Goal: Task Accomplishment & Management: Manage account settings

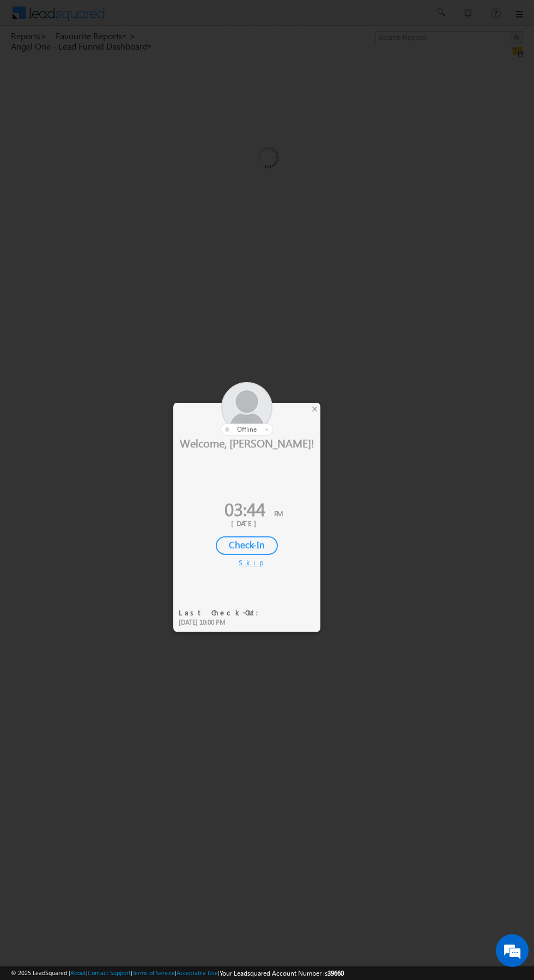
click at [318, 412] on div "×" at bounding box center [314, 409] width 11 height 12
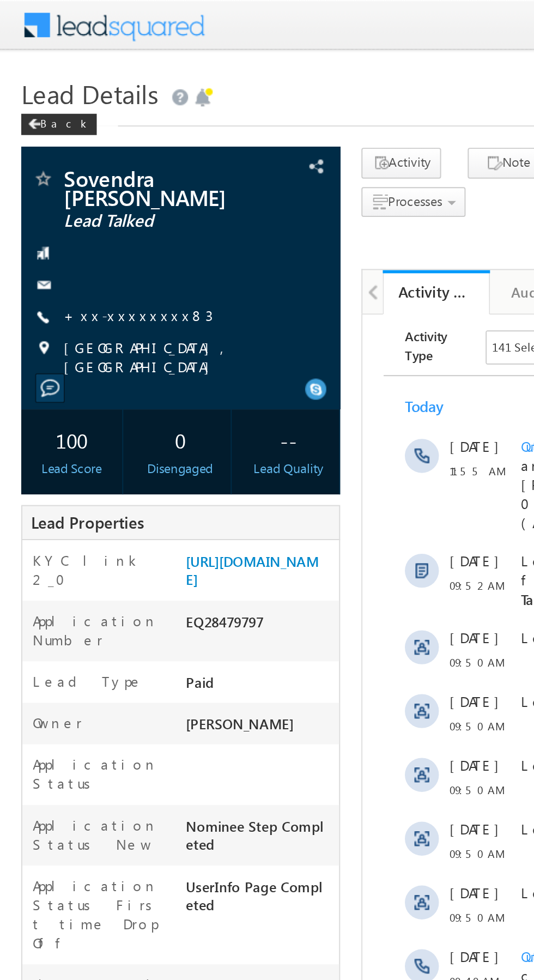
click at [68, 157] on link "+xx-xxxxxxxx83" at bounding box center [71, 161] width 76 height 9
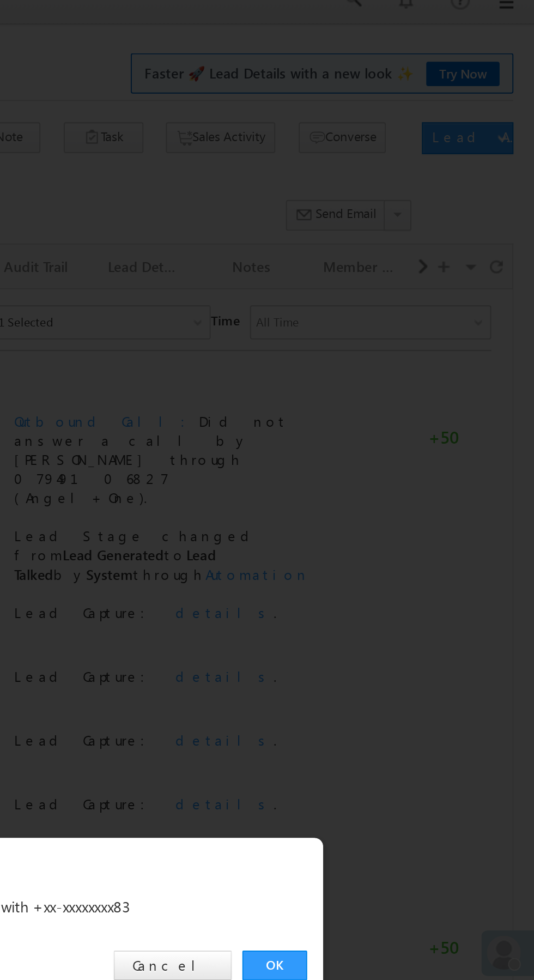
click at [402, 509] on link "OK" at bounding box center [400, 507] width 33 height 15
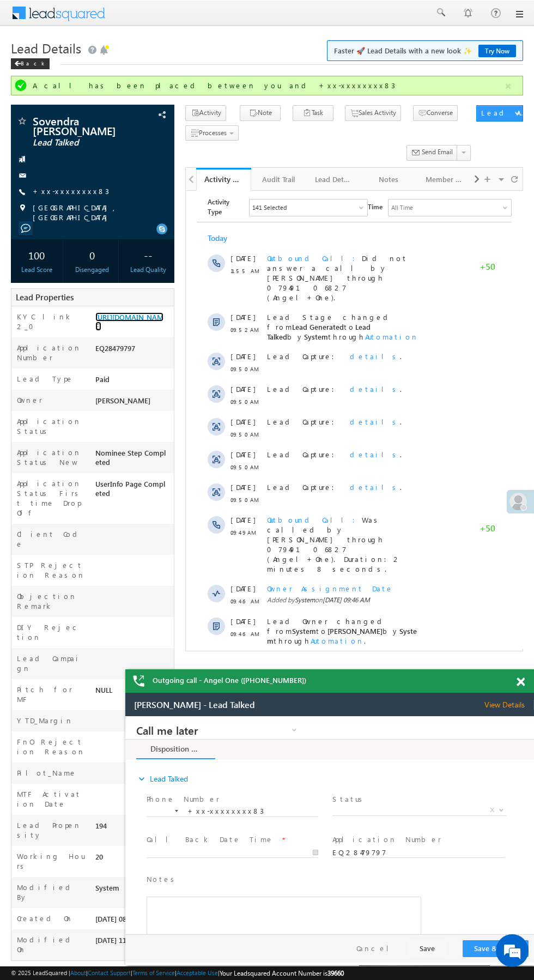
click at [122, 331] on link "https://angelbroking1-pk3em7sa.customui-test.leadsquared.com?leadId=5ff96ee2-00…" at bounding box center [129, 321] width 68 height 19
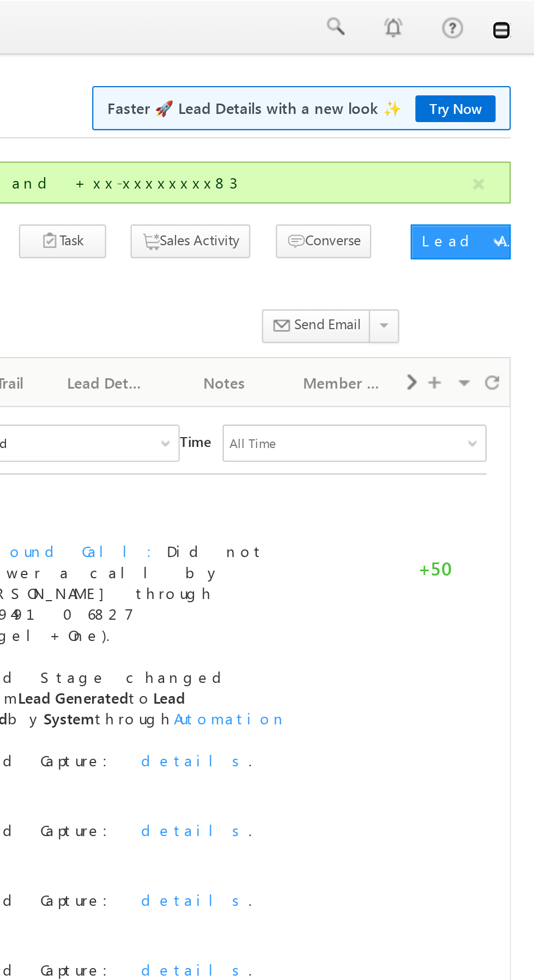
click at [0, 0] on link at bounding box center [0, 0] width 0 height 0
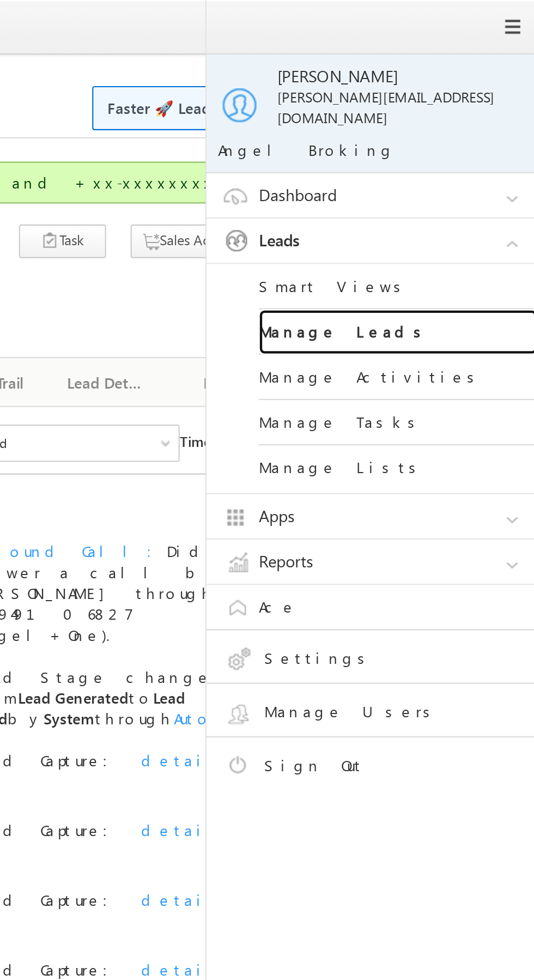
click at [480, 152] on link "Manage Leads" at bounding box center [470, 155] width 131 height 21
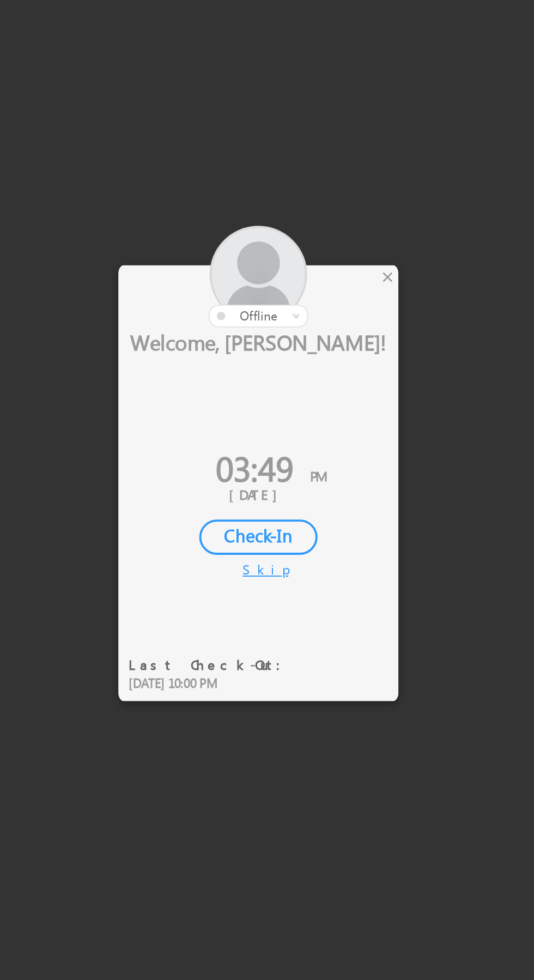
click at [319, 406] on div at bounding box center [246, 408] width 147 height 53
click at [313, 412] on div "×" at bounding box center [314, 409] width 11 height 12
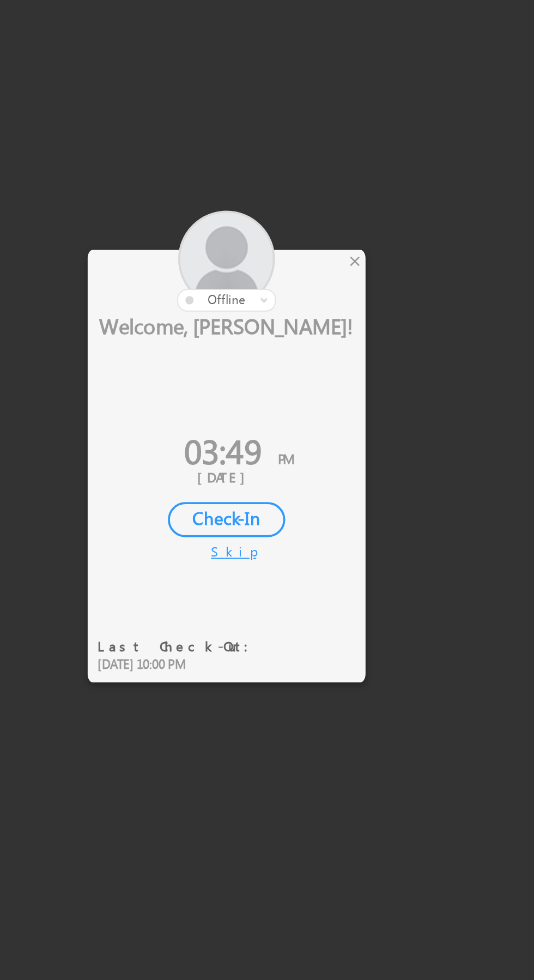
click at [315, 410] on div "×" at bounding box center [314, 409] width 11 height 12
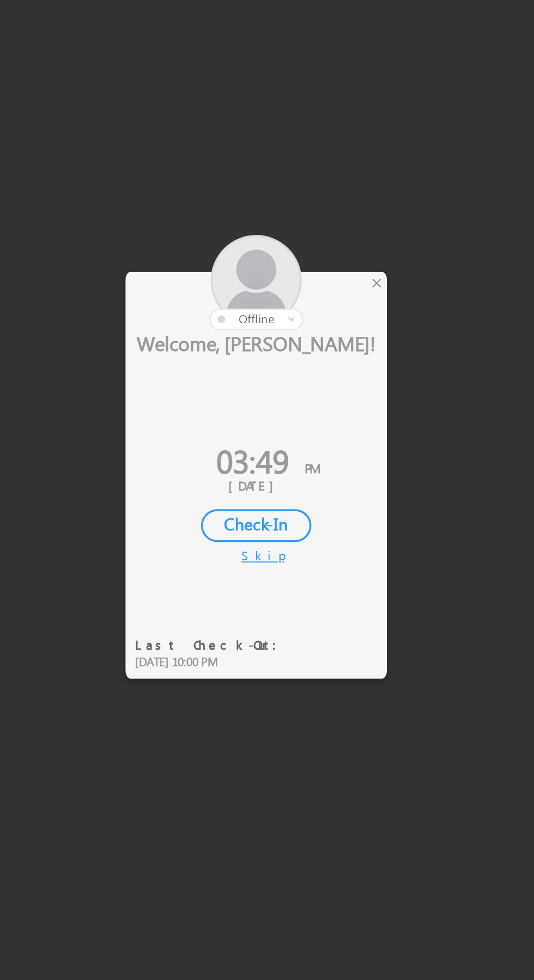
click at [313, 411] on div "×" at bounding box center [314, 409] width 11 height 12
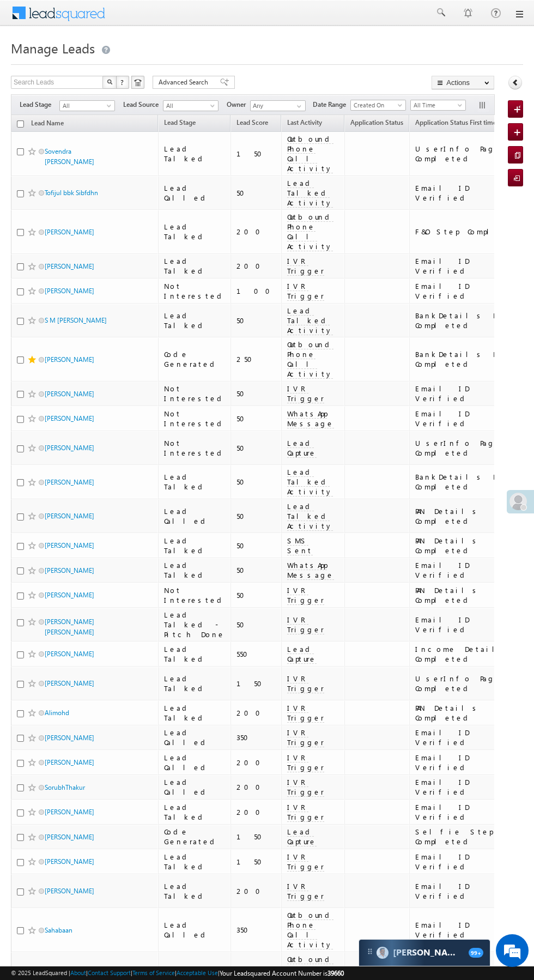
scroll to position [0, 7]
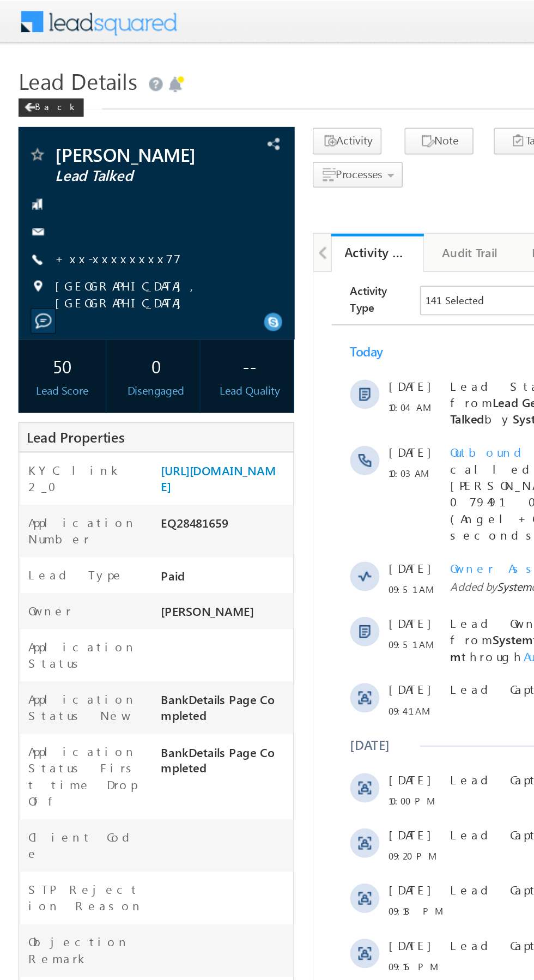
click at [64, 155] on link "+xx-xxxxxxxx77" at bounding box center [70, 152] width 75 height 9
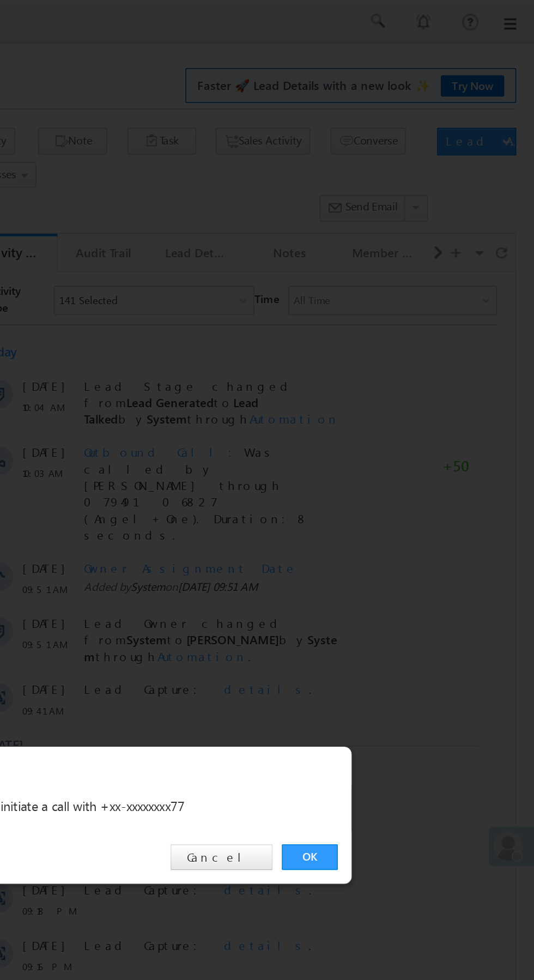
click at [398, 508] on link "OK" at bounding box center [400, 507] width 33 height 15
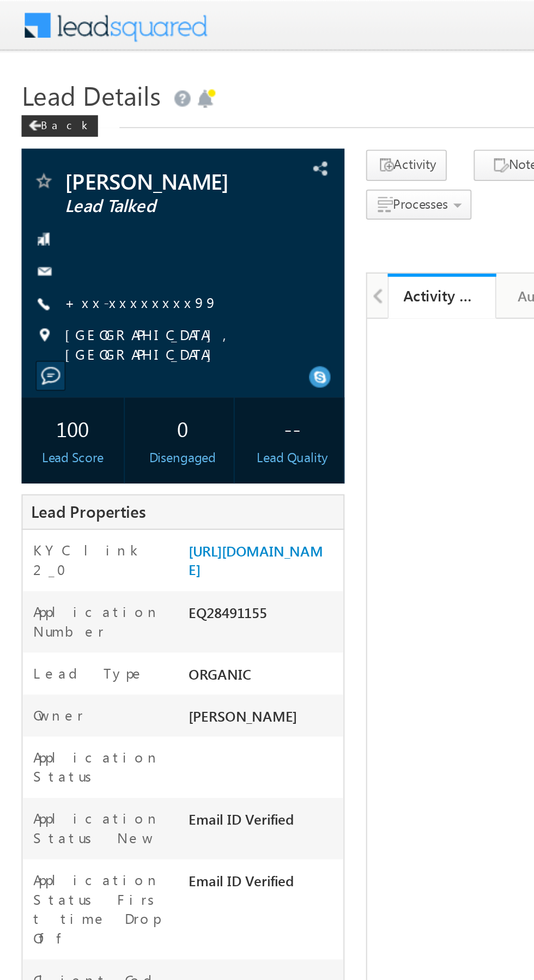
click at [66, 154] on link "+xx-xxxxxxxx99" at bounding box center [72, 152] width 78 height 9
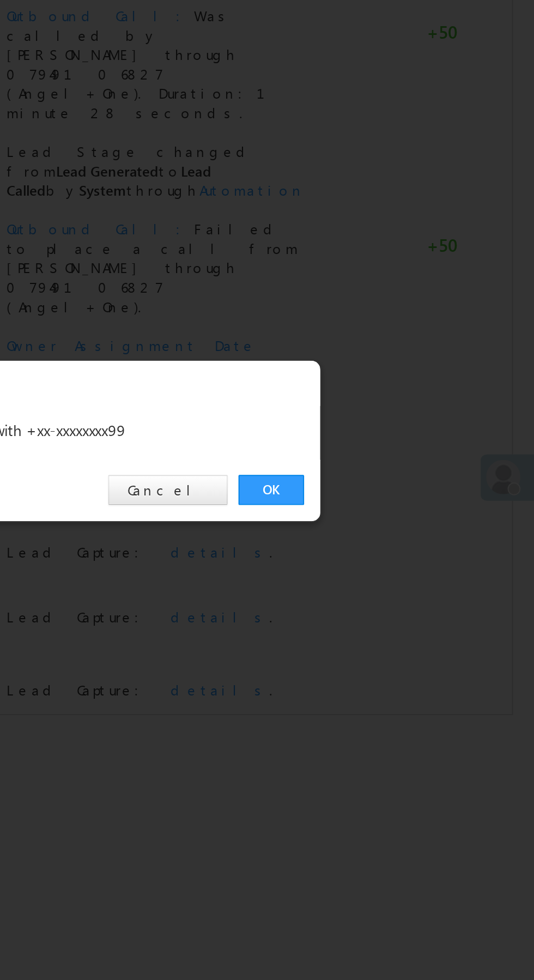
click at [399, 508] on link "OK" at bounding box center [400, 507] width 33 height 15
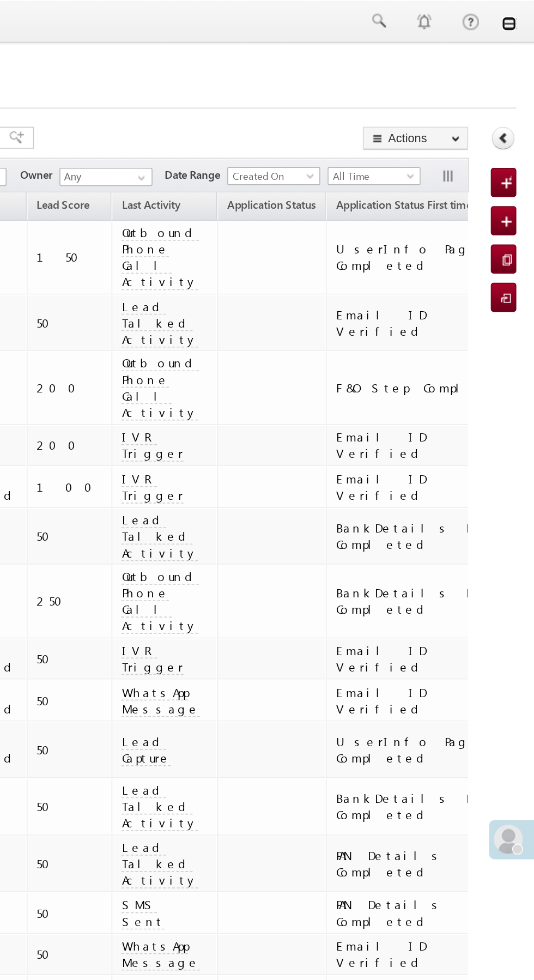
click at [519, 14] on link at bounding box center [519, 14] width 9 height 9
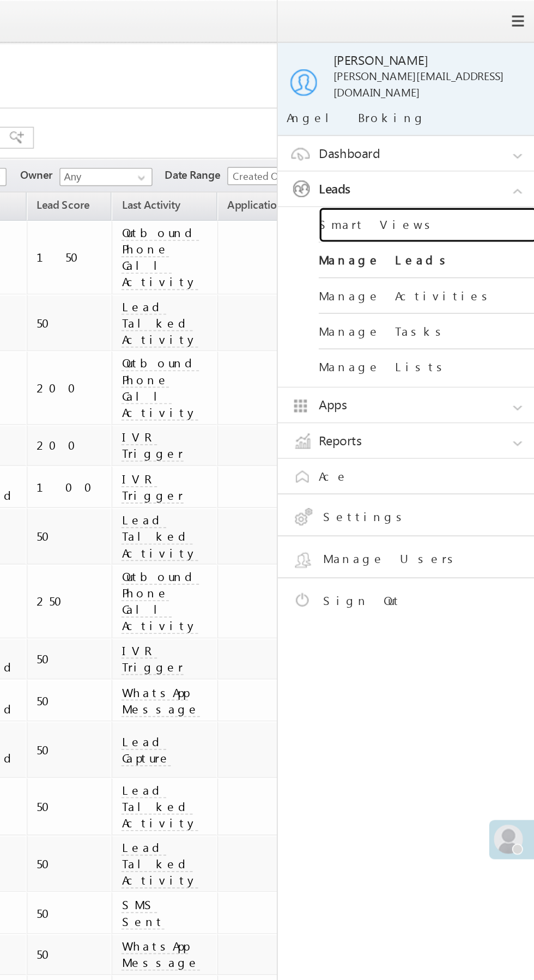
click at [468, 125] on link "Smart Views" at bounding box center [470, 134] width 131 height 21
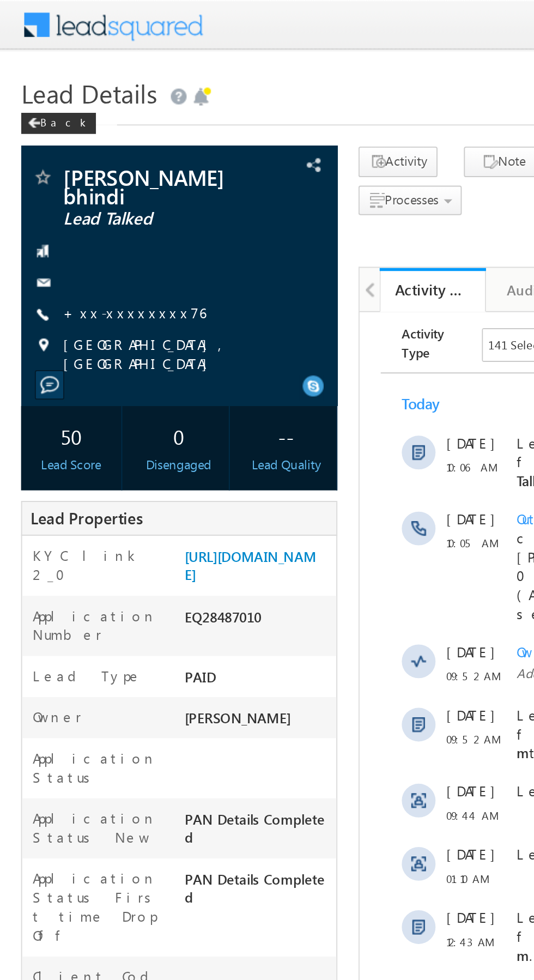
click at [70, 157] on link "+xx-xxxxxxxx76" at bounding box center [70, 161] width 74 height 9
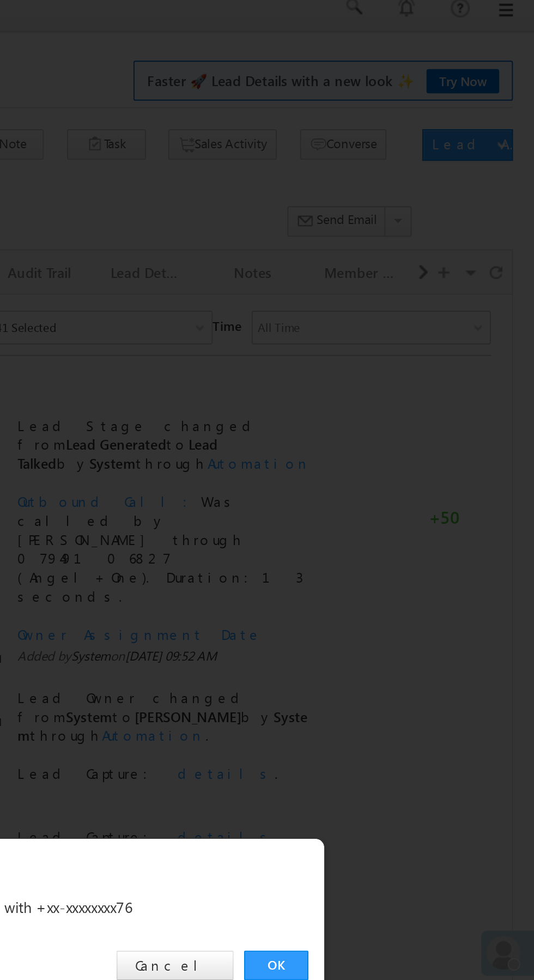
click at [403, 508] on link "OK" at bounding box center [400, 507] width 33 height 15
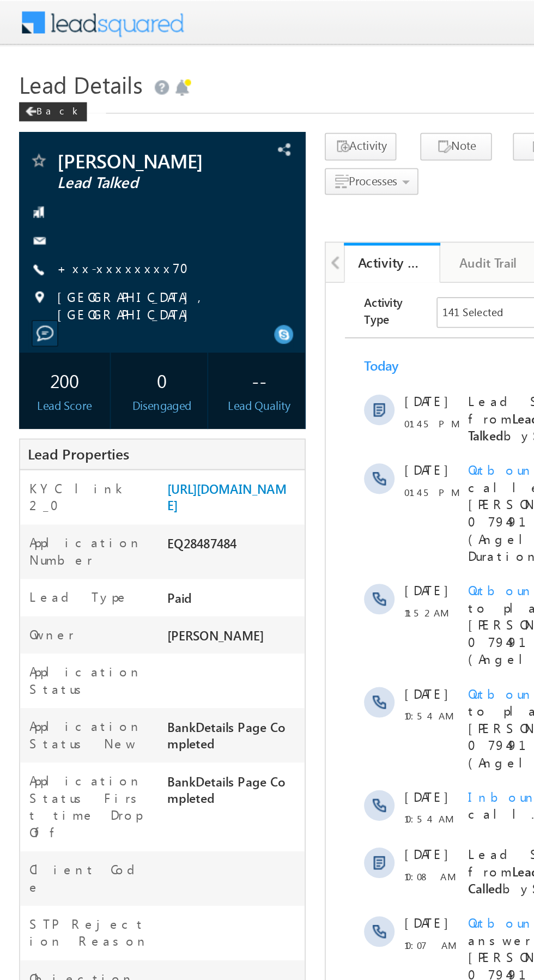
click at [70, 154] on link "+xx-xxxxxxxx70" at bounding box center [74, 152] width 82 height 9
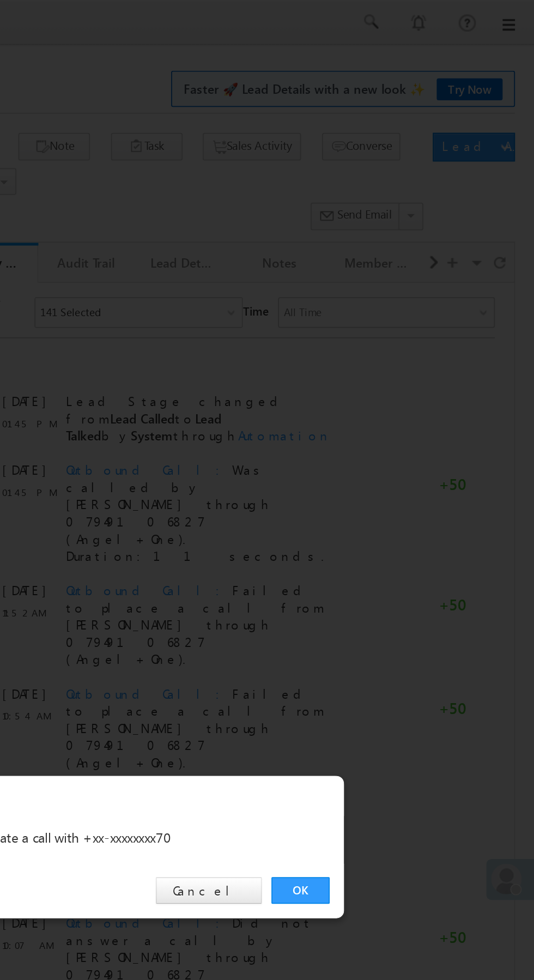
click at [403, 510] on link "OK" at bounding box center [400, 507] width 33 height 15
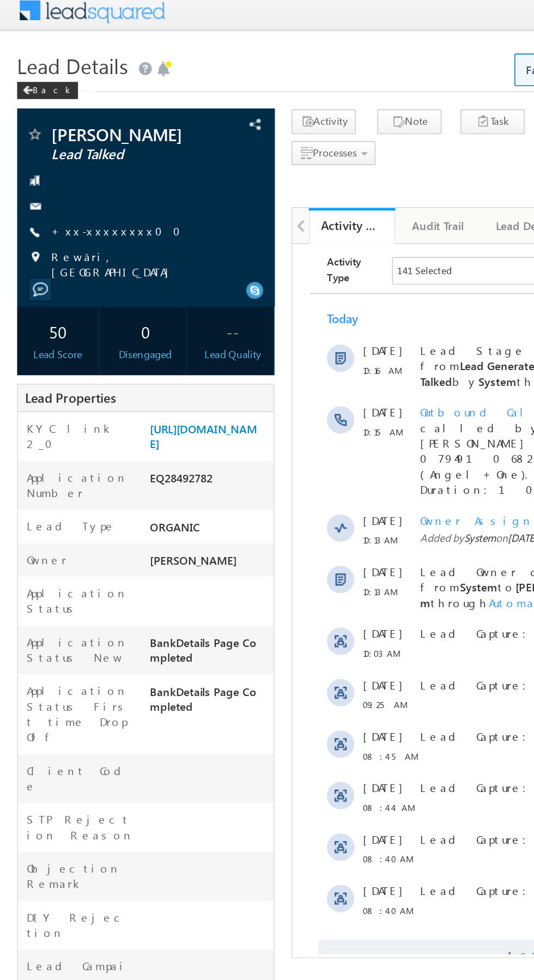
click at [68, 156] on link "+xx-xxxxxxxx00" at bounding box center [77, 152] width 89 height 9
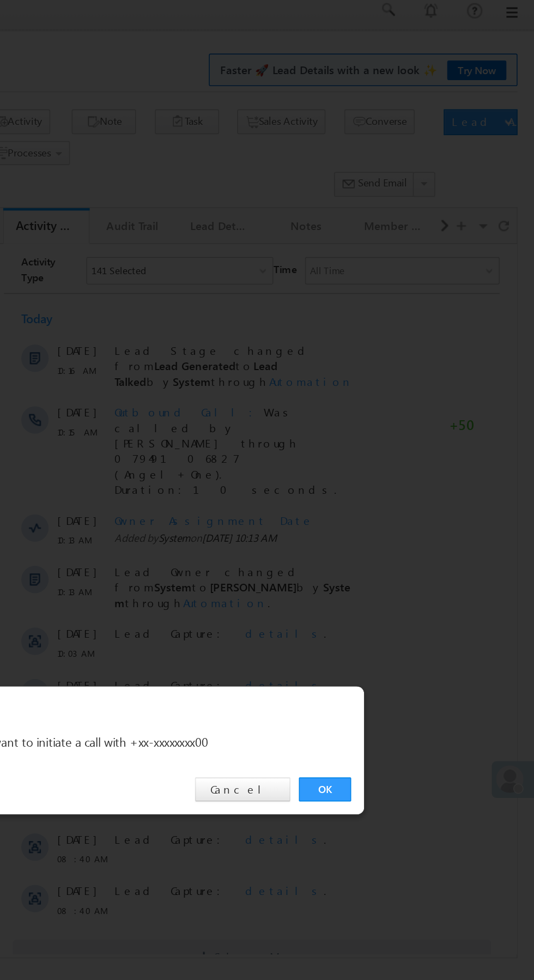
click at [400, 510] on link "OK" at bounding box center [400, 507] width 33 height 15
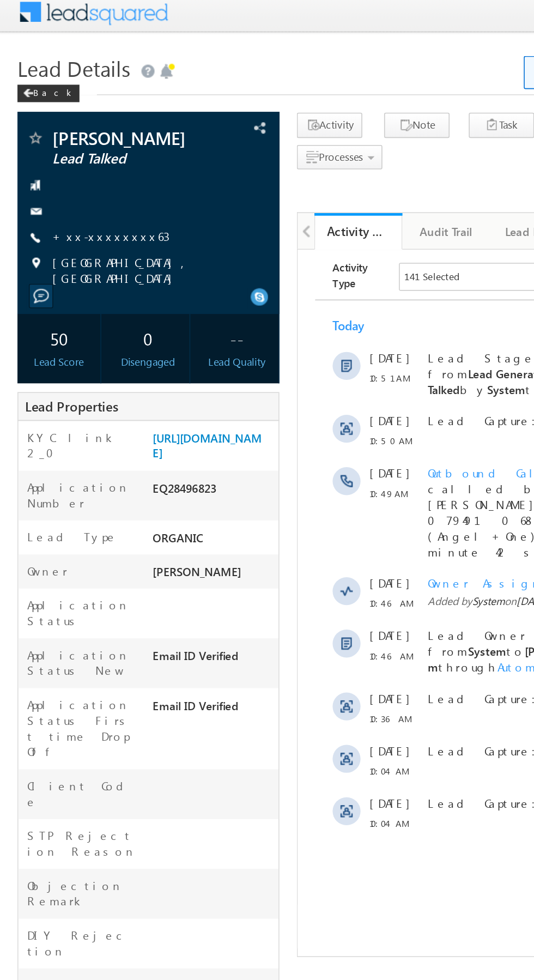
click at [67, 154] on link "+xx-xxxxxxxx63" at bounding box center [69, 152] width 73 height 9
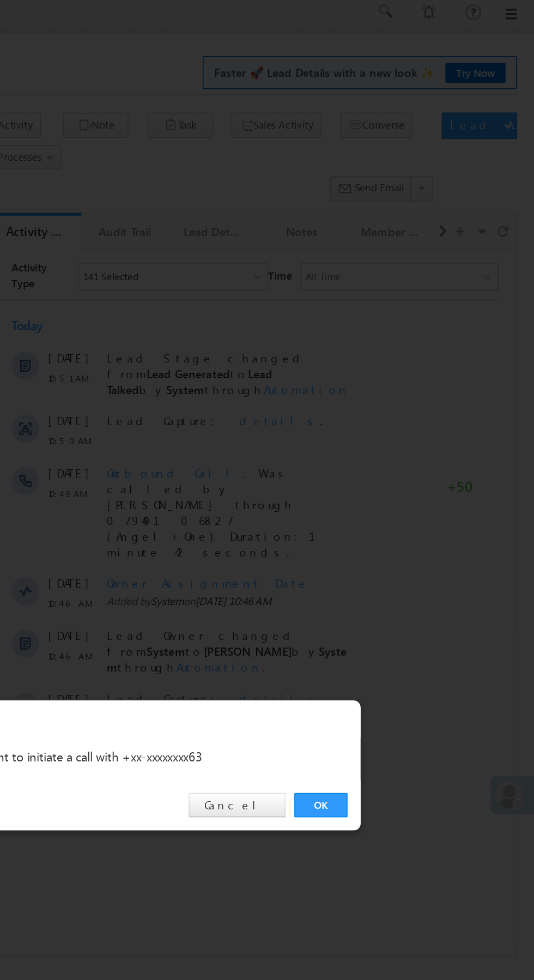
click at [403, 509] on link "OK" at bounding box center [400, 507] width 33 height 15
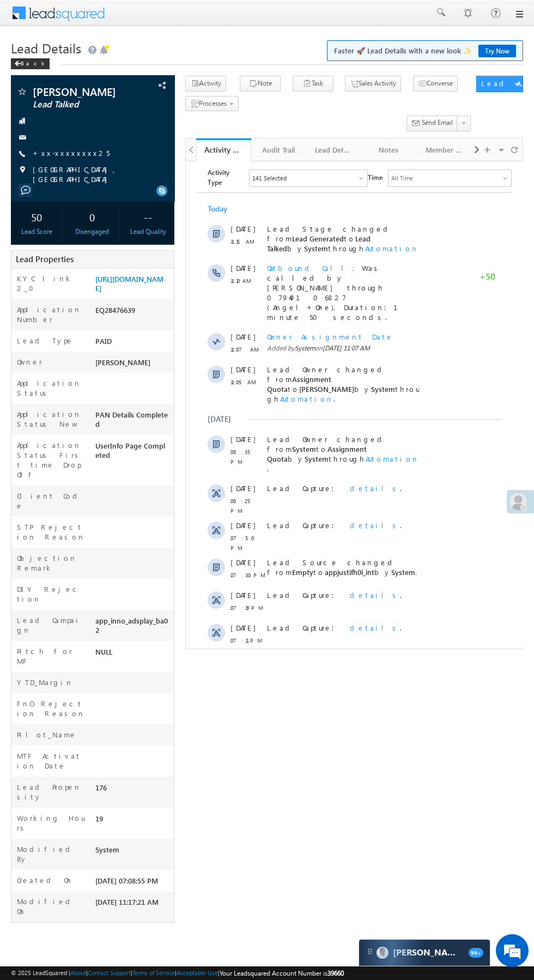
click at [70, 158] on link "+xx-xxxxxxxx25" at bounding box center [71, 152] width 77 height 9
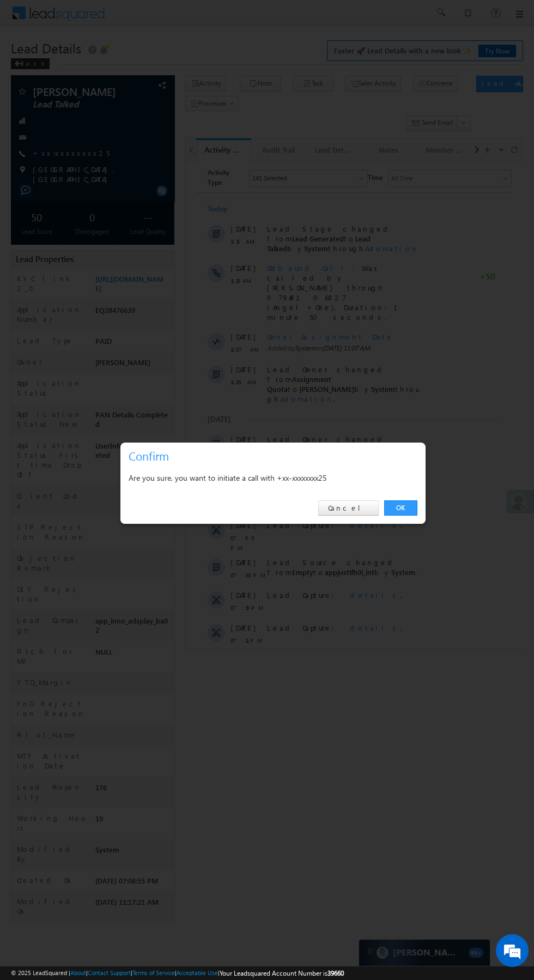
click at [402, 511] on link "OK" at bounding box center [400, 507] width 33 height 15
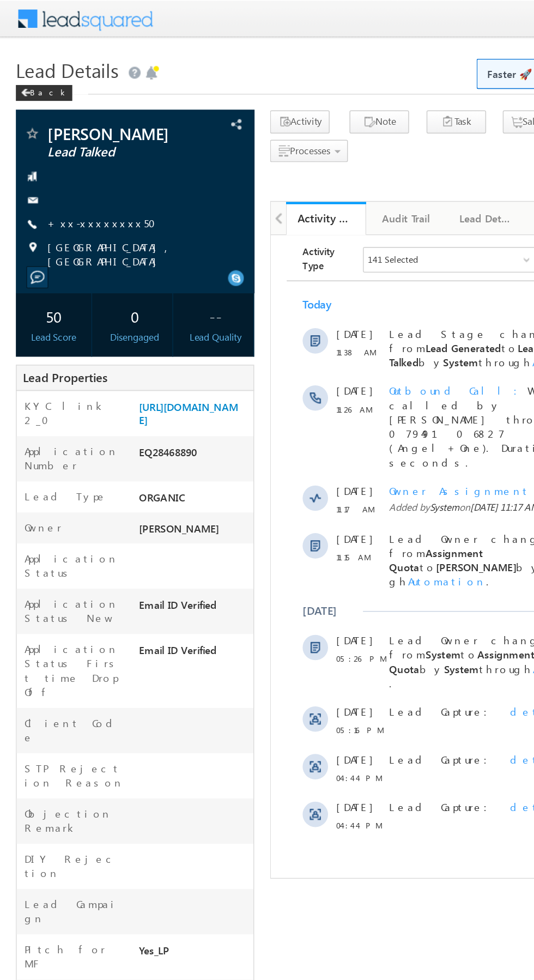
click at [64, 154] on link "+xx-xxxxxxxx50" at bounding box center [73, 152] width 81 height 9
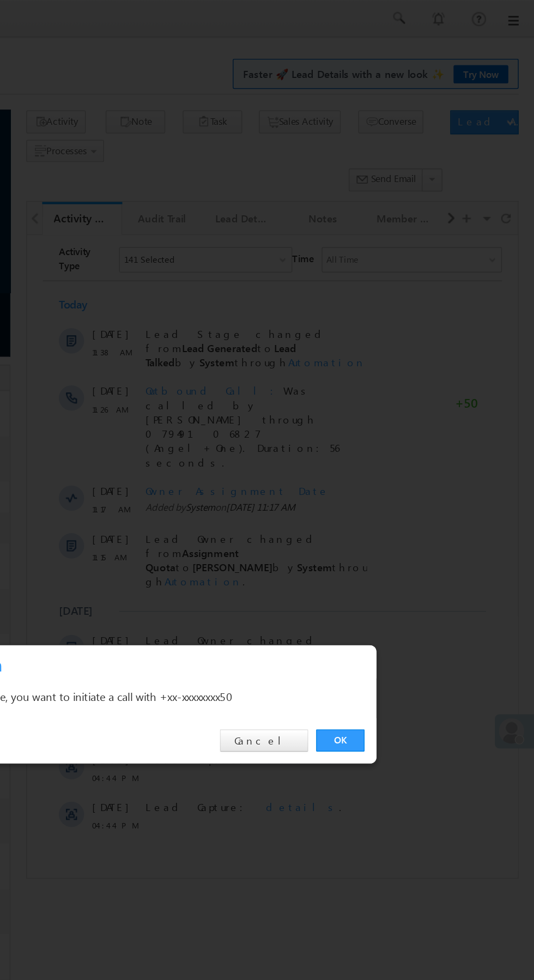
click at [401, 507] on link "OK" at bounding box center [400, 507] width 33 height 15
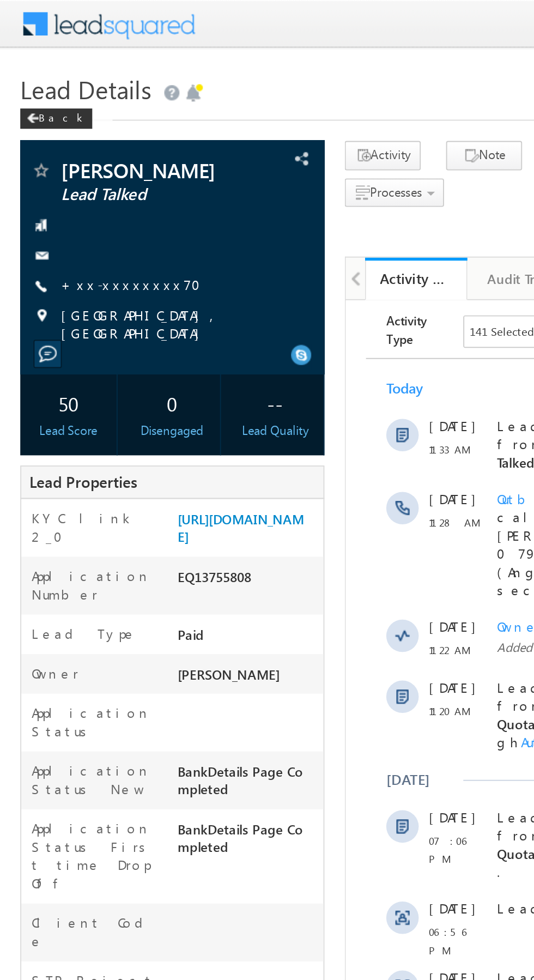
click at [64, 157] on link "+xx-xxxxxxxx70" at bounding box center [74, 152] width 82 height 9
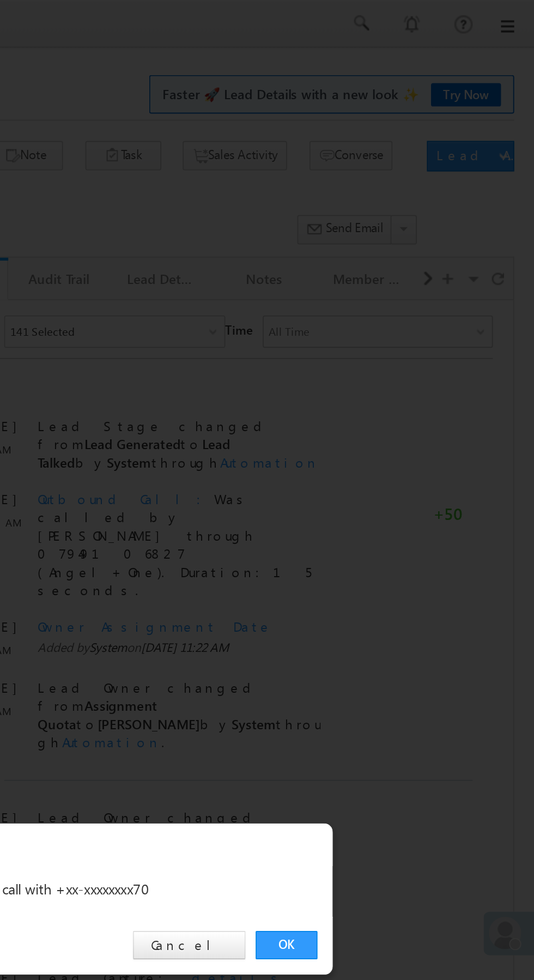
click at [403, 511] on link "OK" at bounding box center [400, 507] width 33 height 15
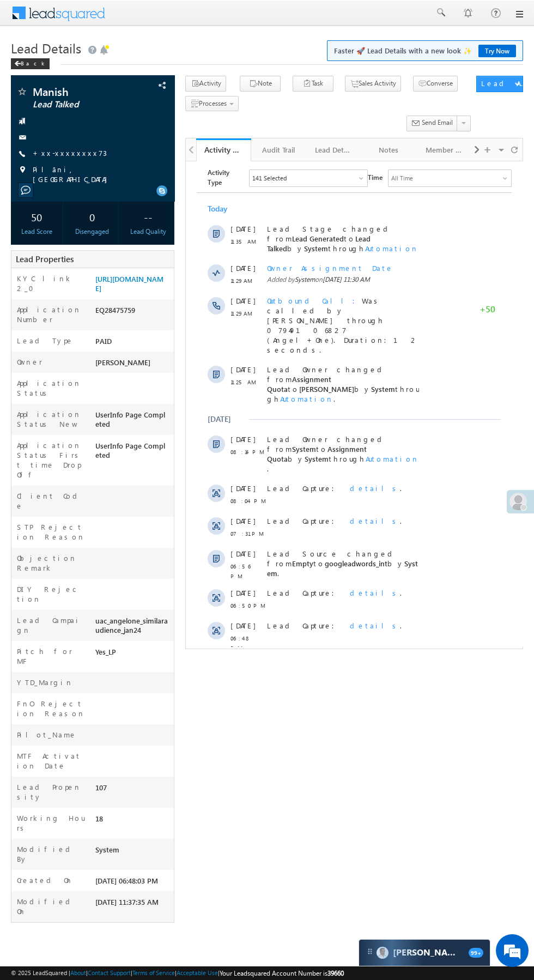
click at [70, 170] on span "Pilāni, [GEOGRAPHIC_DATA]" at bounding box center [98, 175] width 130 height 20
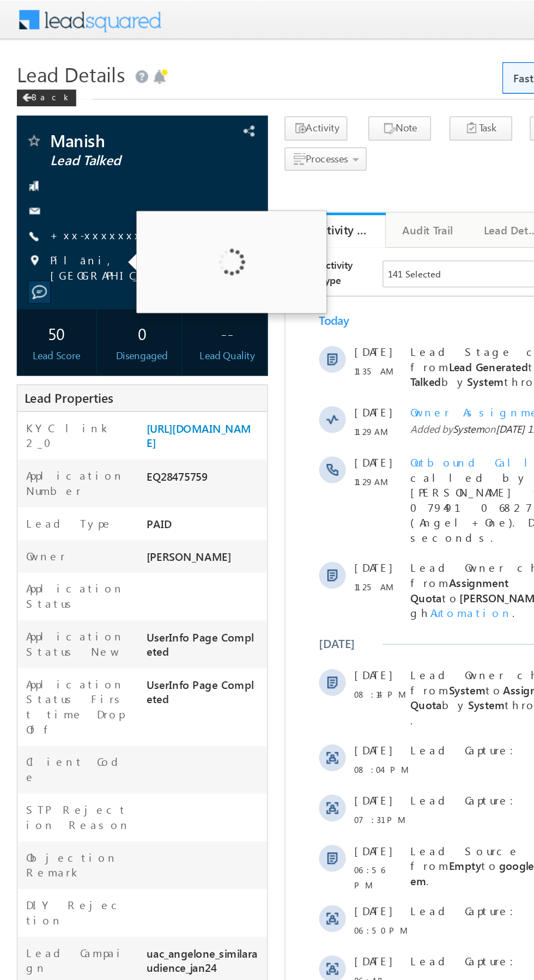
click at [60, 154] on link "+xx-xxxxxxxx73" at bounding box center [70, 152] width 74 height 9
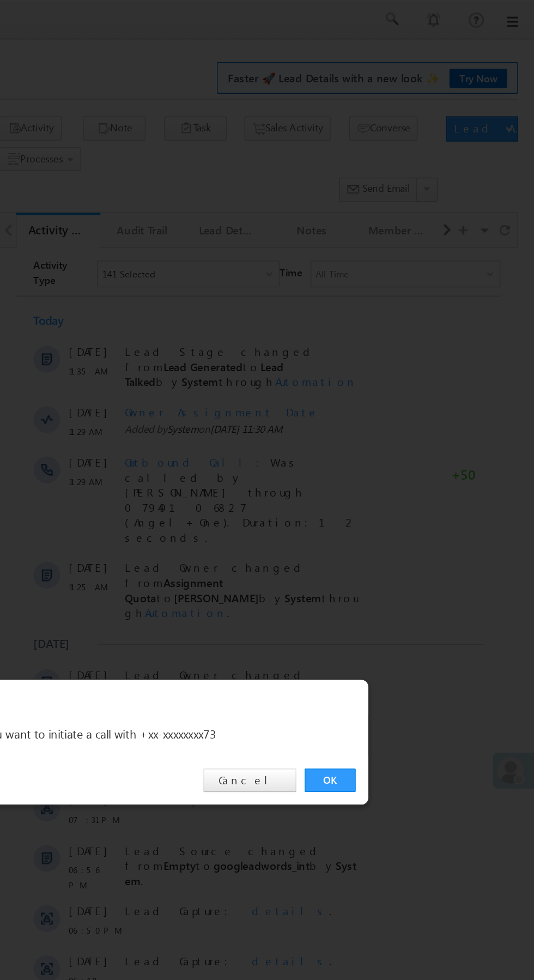
click at [407, 510] on link "OK" at bounding box center [400, 507] width 33 height 15
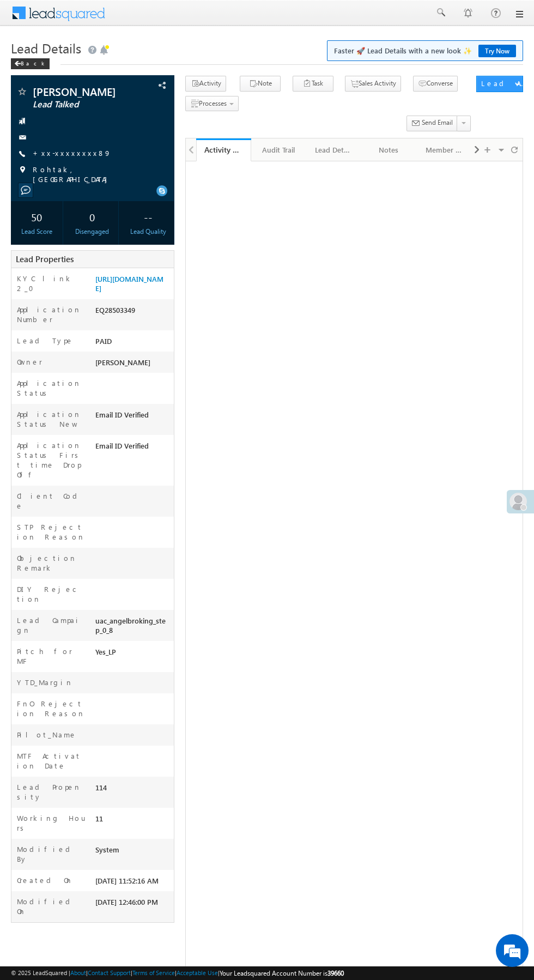
click at [70, 156] on link "+xx-xxxxxxxx89" at bounding box center [72, 152] width 78 height 9
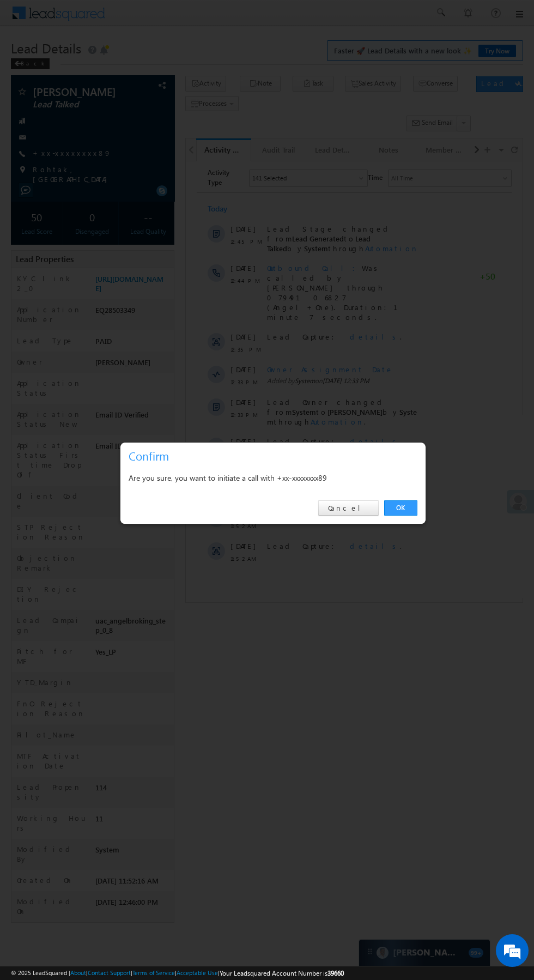
click at [414, 508] on link "OK" at bounding box center [400, 507] width 33 height 15
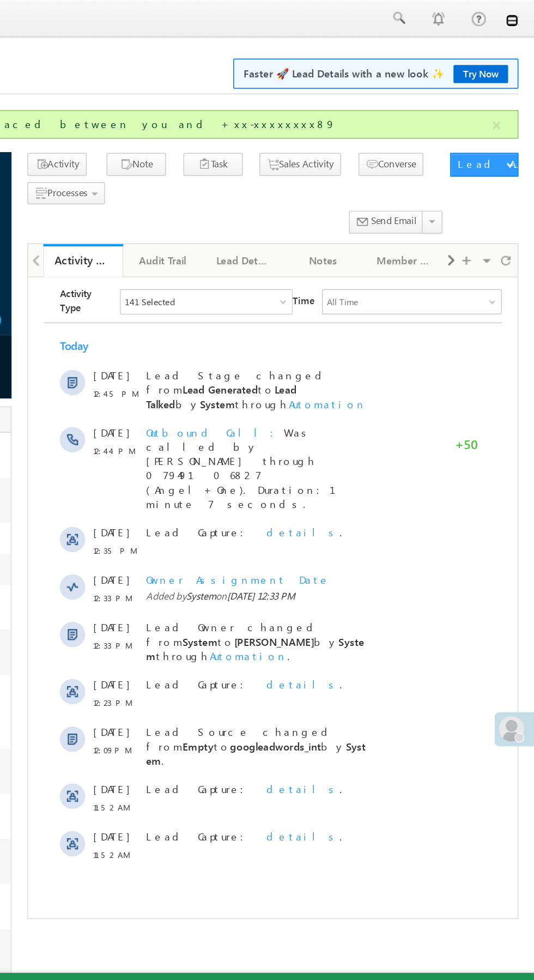
click at [519, 14] on link at bounding box center [519, 14] width 9 height 9
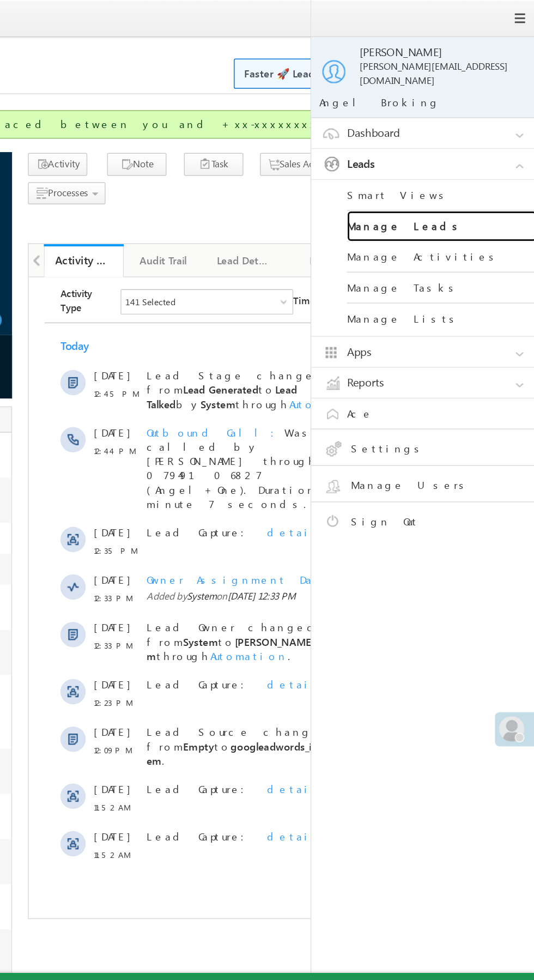
click at [481, 152] on link "Manage Leads" at bounding box center [470, 155] width 131 height 21
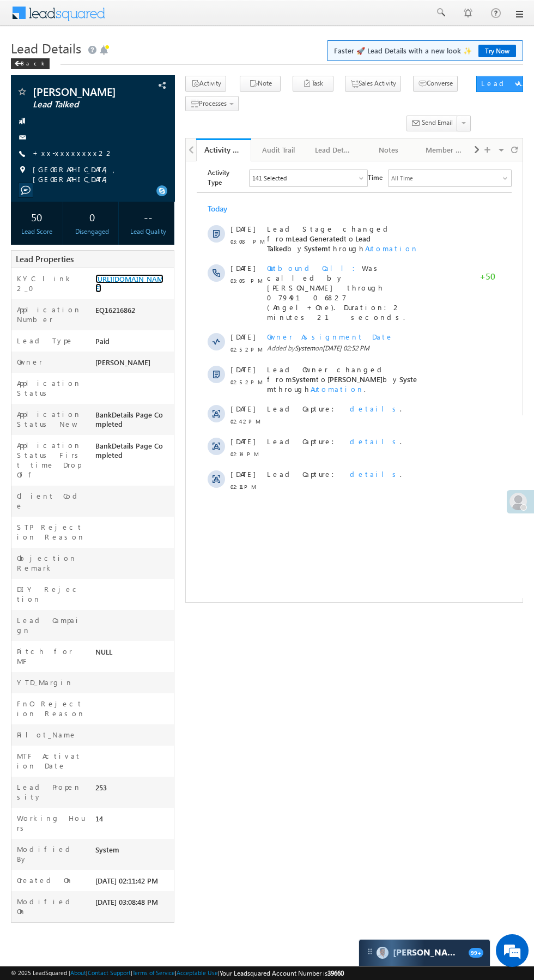
click at [138, 293] on link "https://angelbroking1-pk3em7sa.customui-test.leadsquared.com?leadId=1115b198-2e…" at bounding box center [129, 283] width 68 height 19
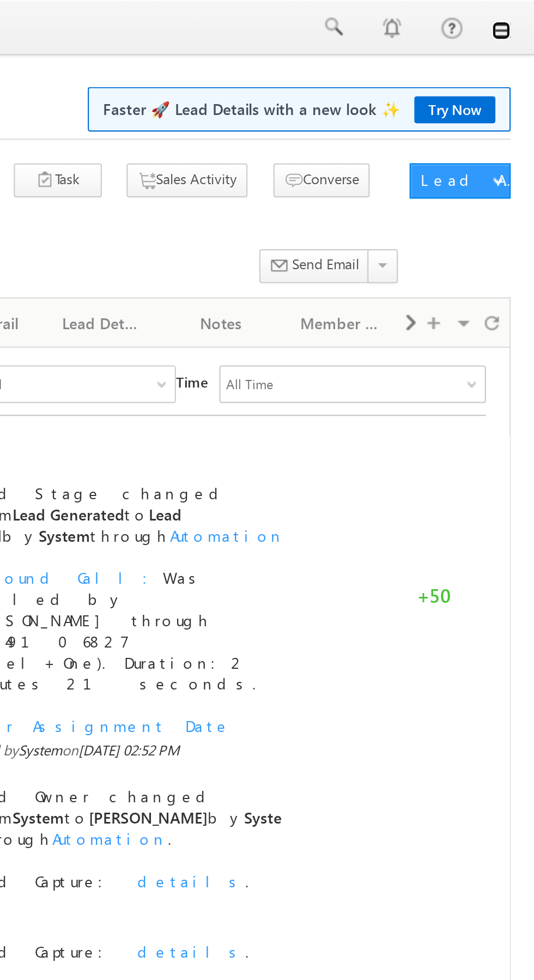
click at [518, 17] on link at bounding box center [519, 14] width 9 height 9
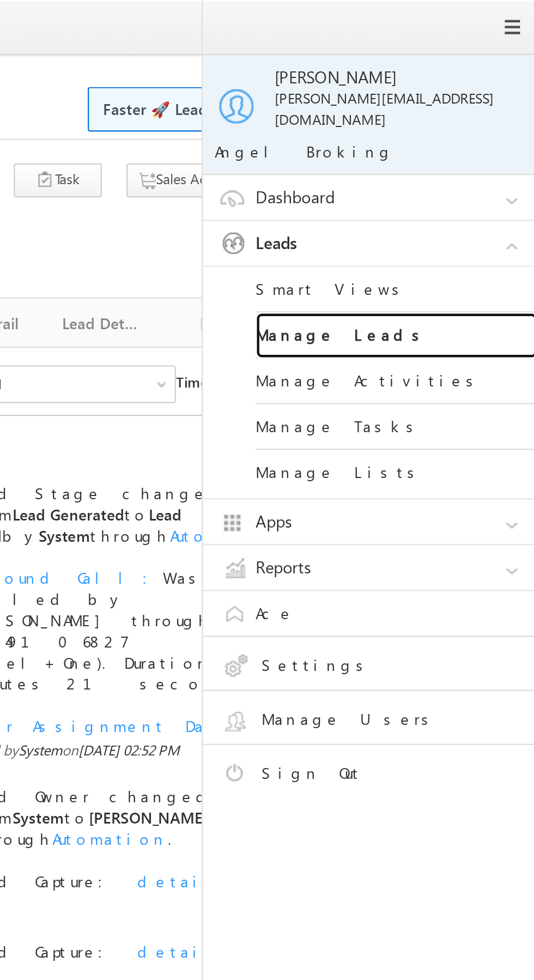
click at [456, 150] on link "Manage Leads" at bounding box center [470, 155] width 131 height 21
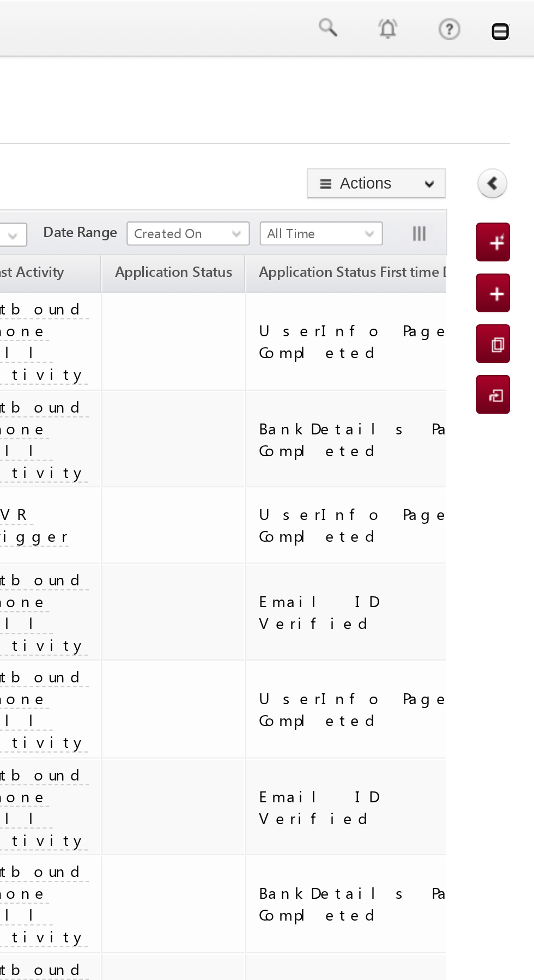
click at [523, 16] on link at bounding box center [519, 14] width 9 height 9
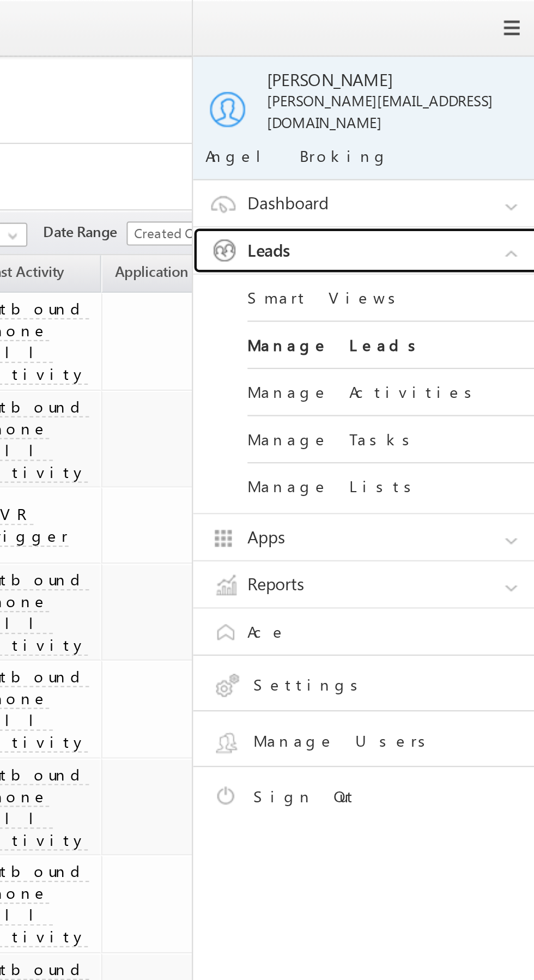
click at [474, 102] on link "Leads" at bounding box center [462, 112] width 164 height 21
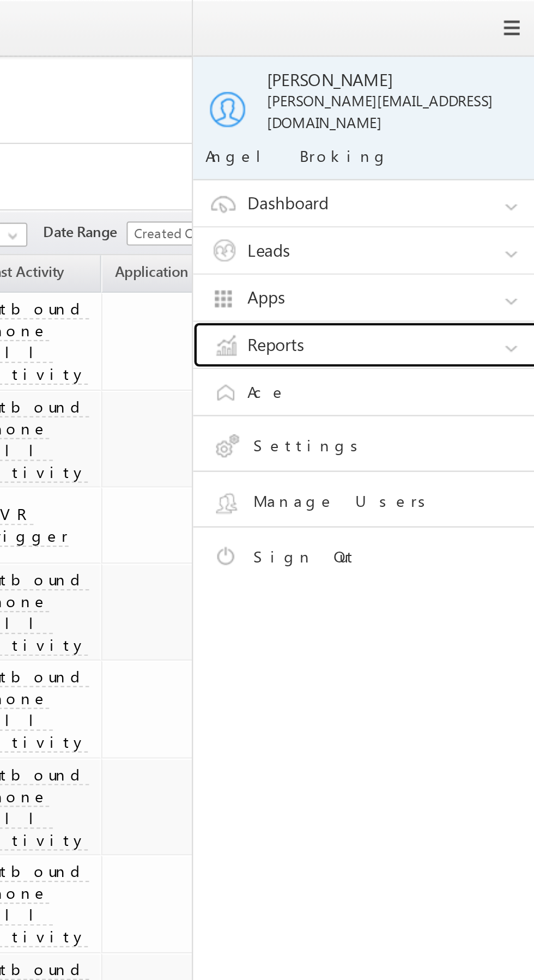
click at [456, 147] on link "Reports" at bounding box center [462, 155] width 164 height 21
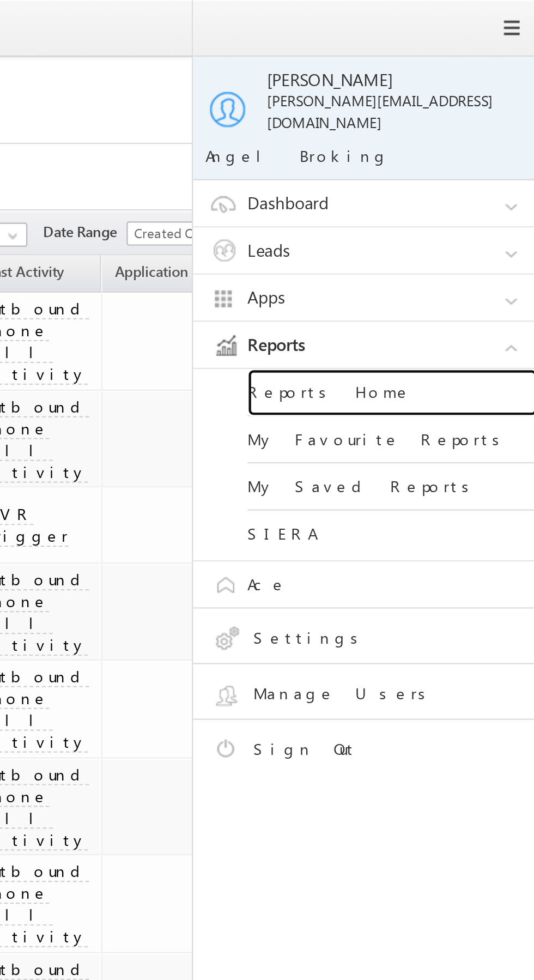
click at [458, 168] on link "Reports Home" at bounding box center [470, 176] width 131 height 21
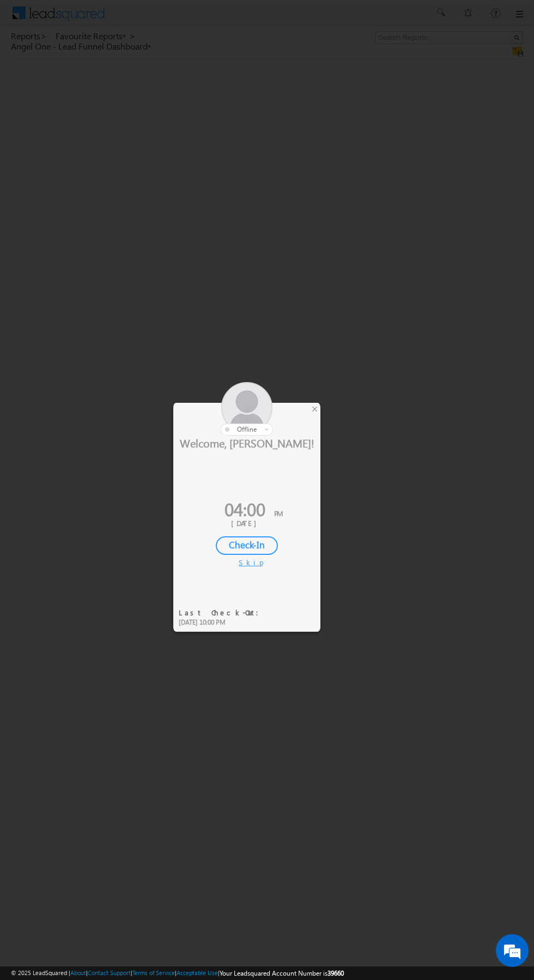
click at [310, 411] on div "×" at bounding box center [314, 409] width 11 height 12
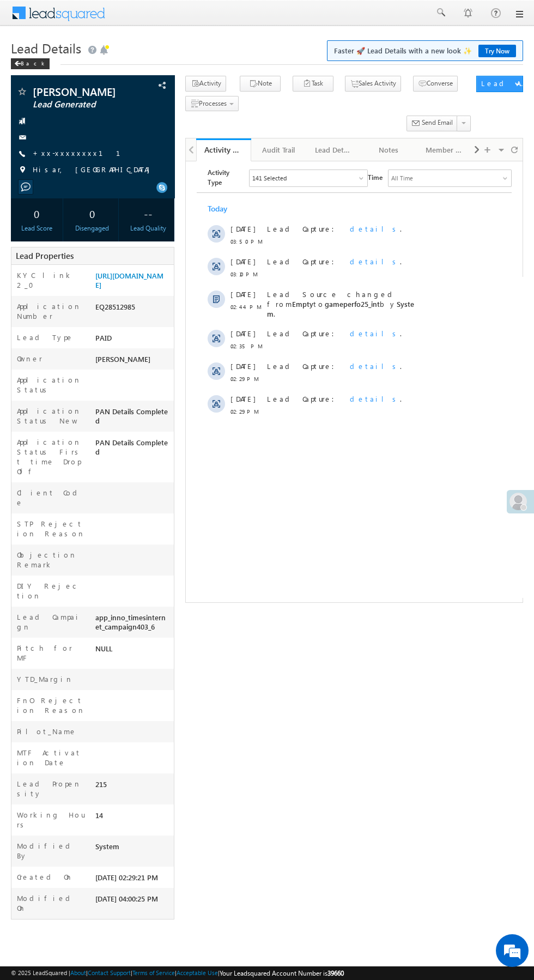
click at [69, 153] on link "+xx-xxxxxxxx11" at bounding box center [83, 152] width 101 height 9
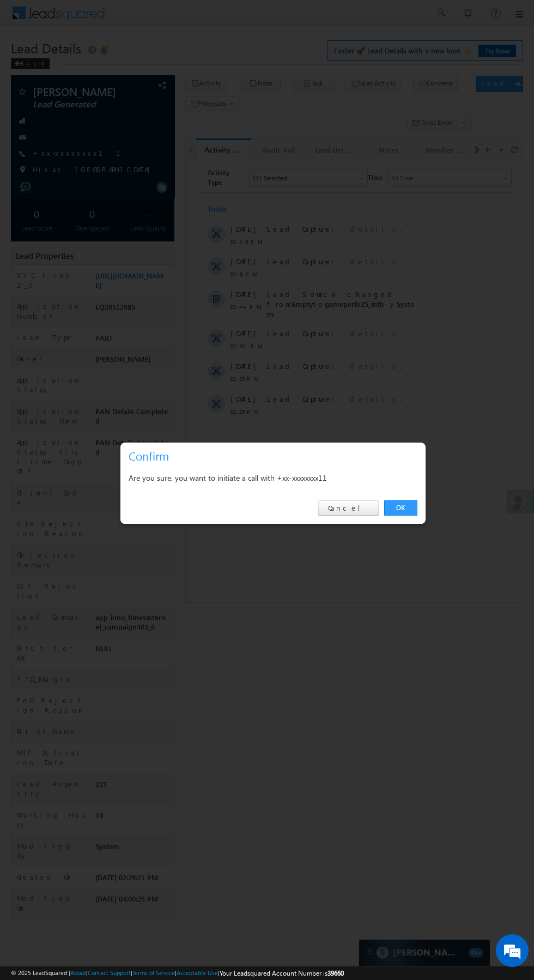
click at [401, 512] on link "OK" at bounding box center [400, 507] width 33 height 15
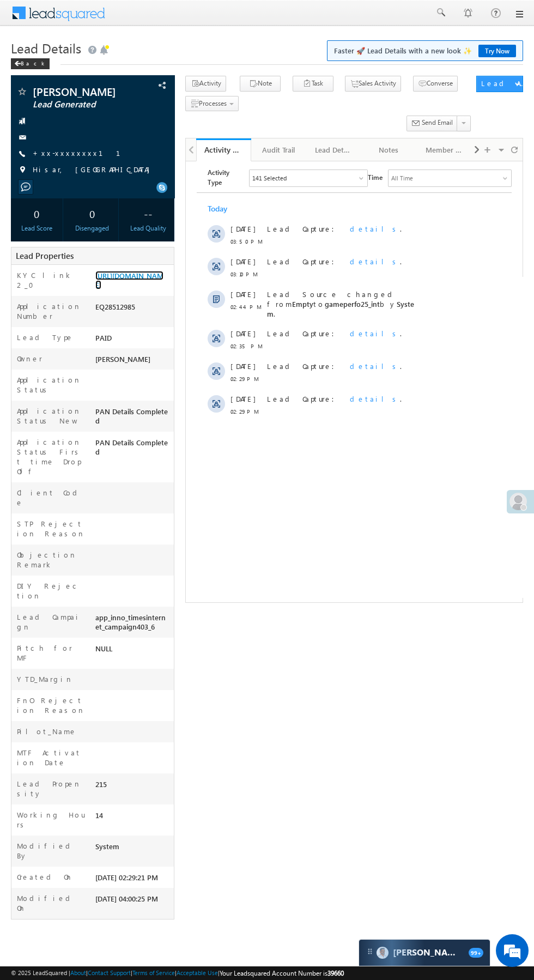
click at [146, 289] on link "https://angelbroking1-pk3em7sa.customui-test.leadsquared.com?leadId=2af527ef-2f…" at bounding box center [129, 280] width 68 height 19
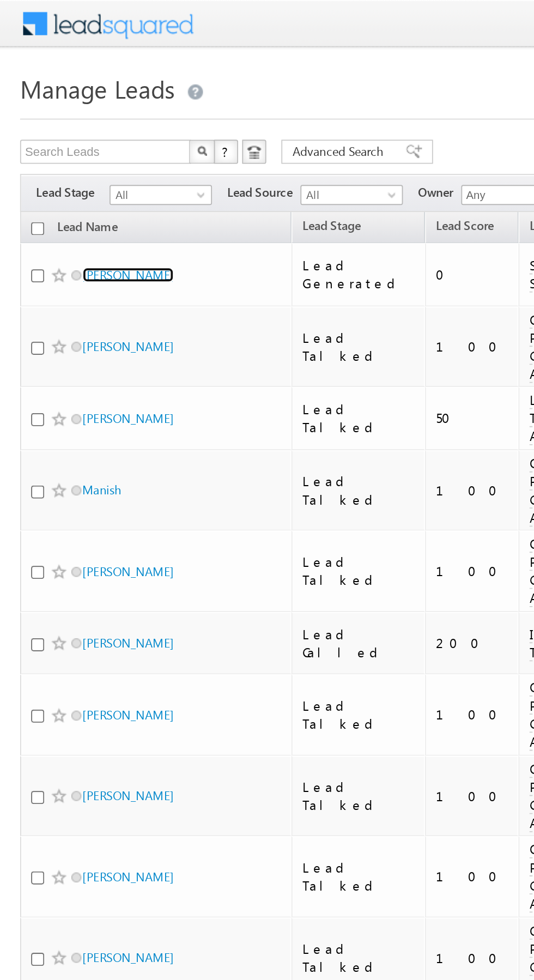
click at [63, 146] on link "[PERSON_NAME]" at bounding box center [70, 149] width 50 height 8
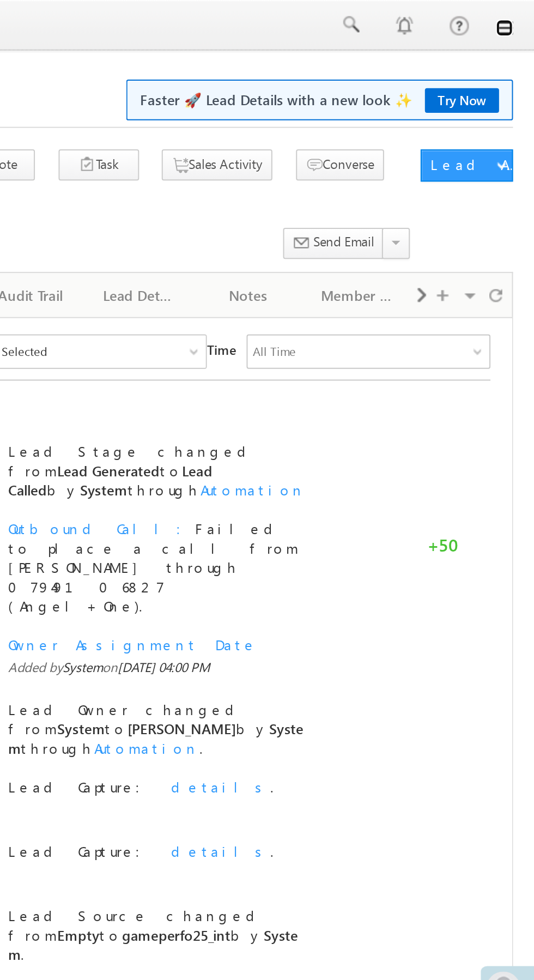
click at [518, 18] on link at bounding box center [519, 14] width 9 height 9
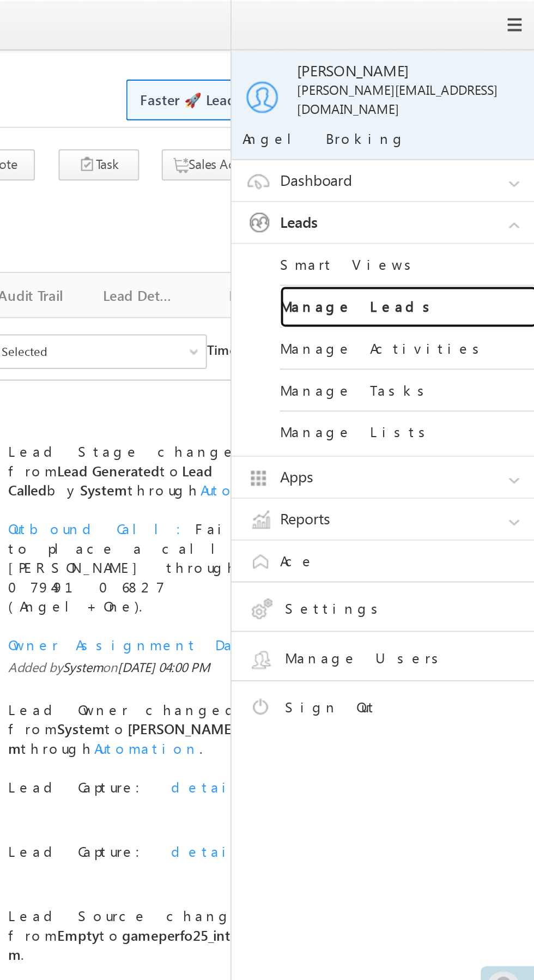
click at [478, 146] on link "Manage Leads" at bounding box center [470, 155] width 131 height 21
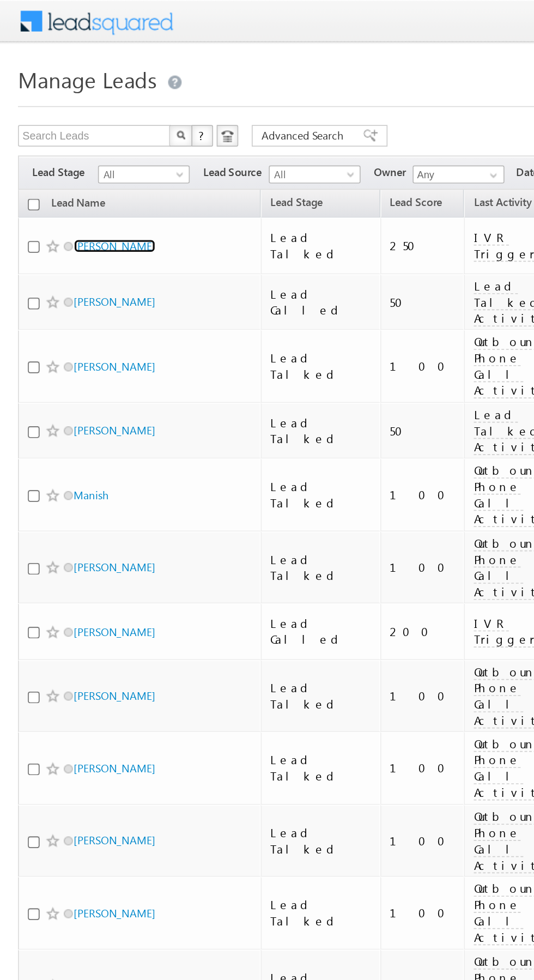
click at [94, 145] on link "[PERSON_NAME]" at bounding box center [70, 149] width 50 height 8
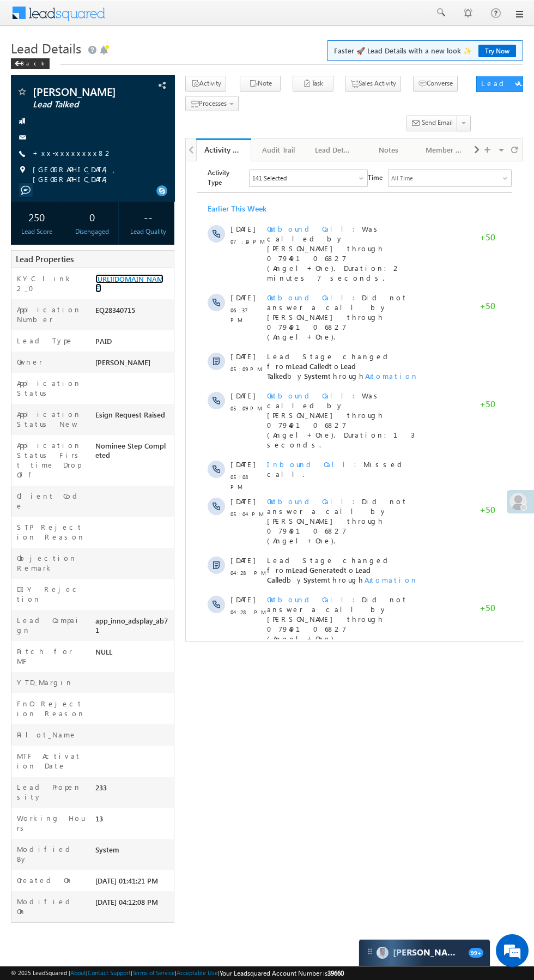
click at [135, 293] on link "[URL][DOMAIN_NAME]" at bounding box center [129, 283] width 68 height 19
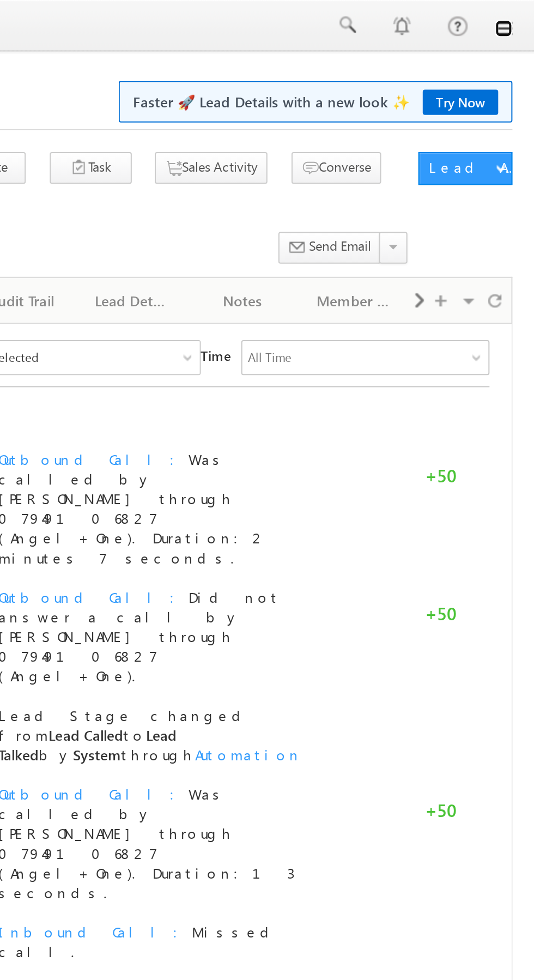
click at [520, 15] on link at bounding box center [519, 14] width 9 height 9
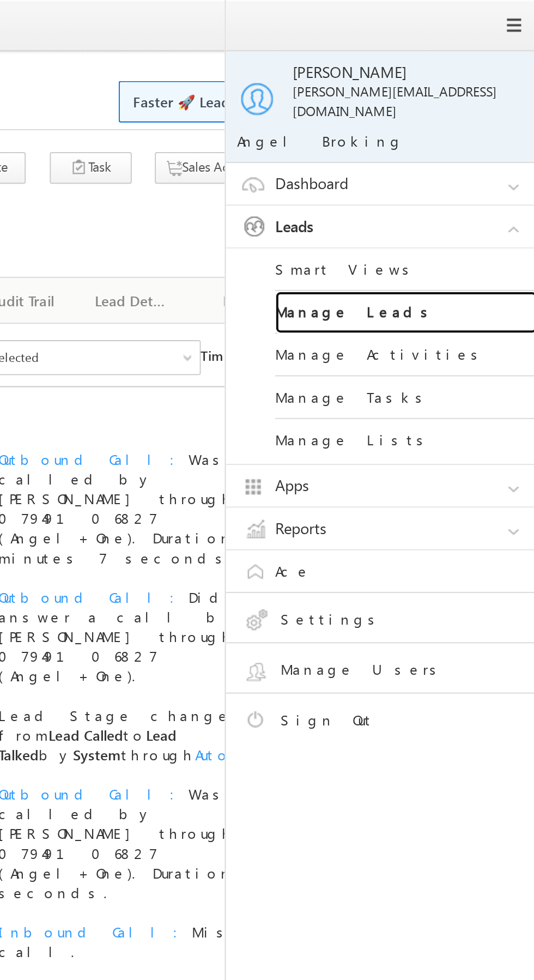
click at [485, 145] on link "Manage Leads" at bounding box center [470, 155] width 131 height 21
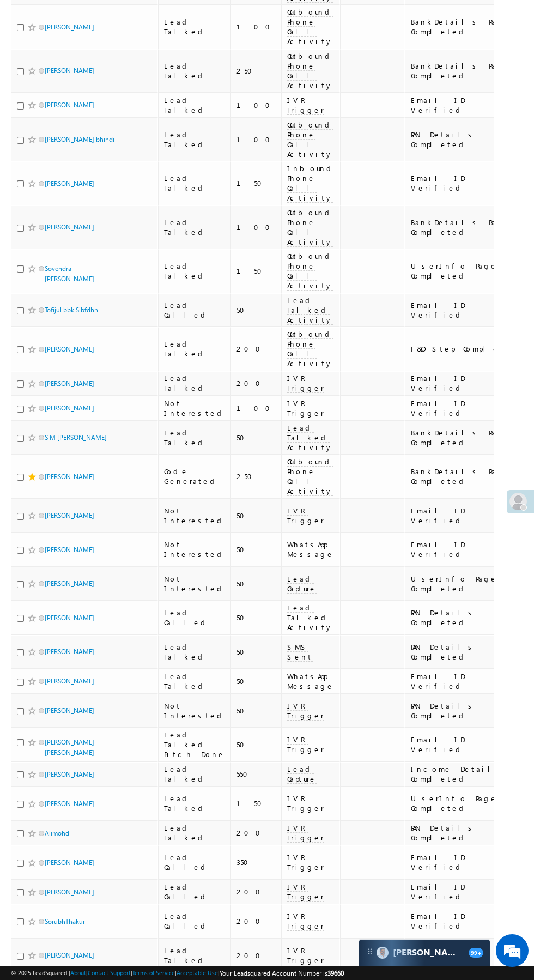
scroll to position [629, 0]
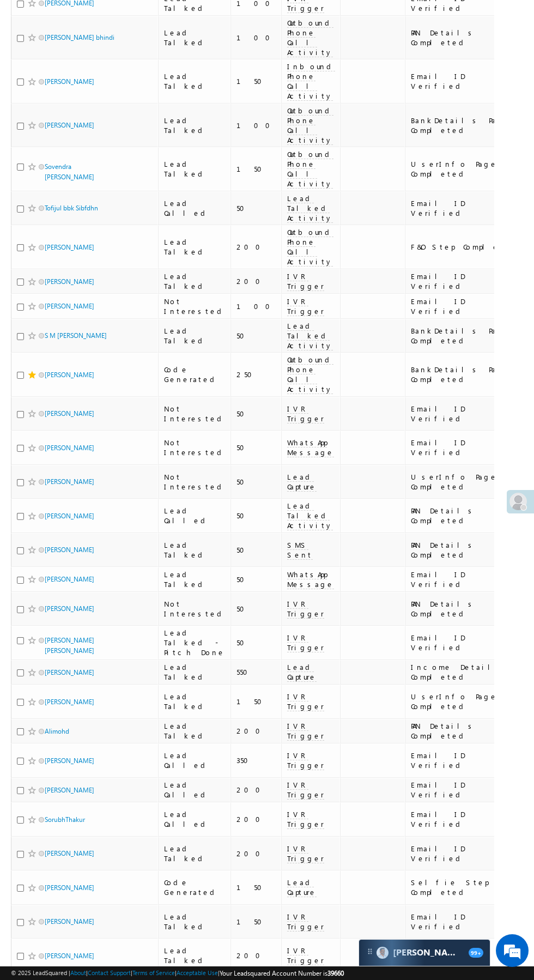
click at [117, 883] on span "Veer Choudhary" at bounding box center [82, 888] width 74 height 10
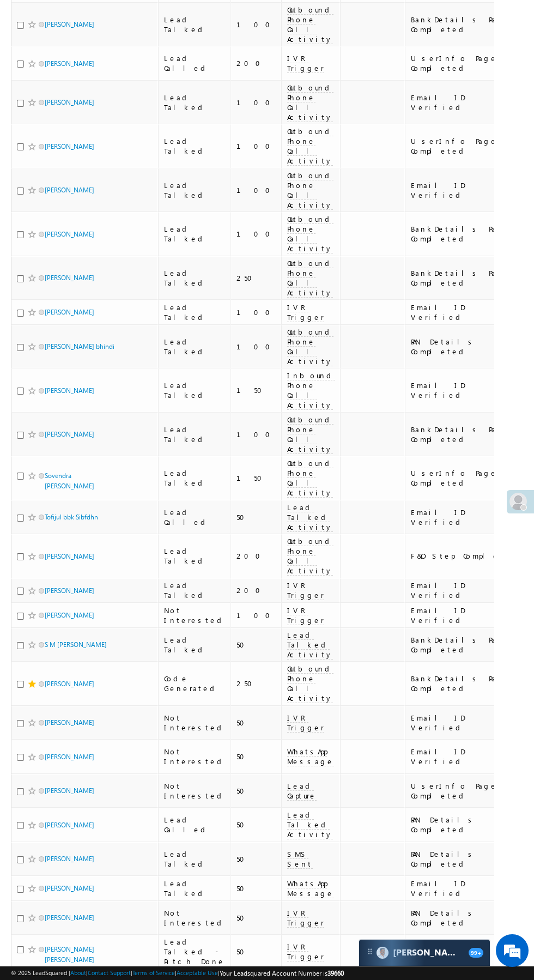
scroll to position [0, 0]
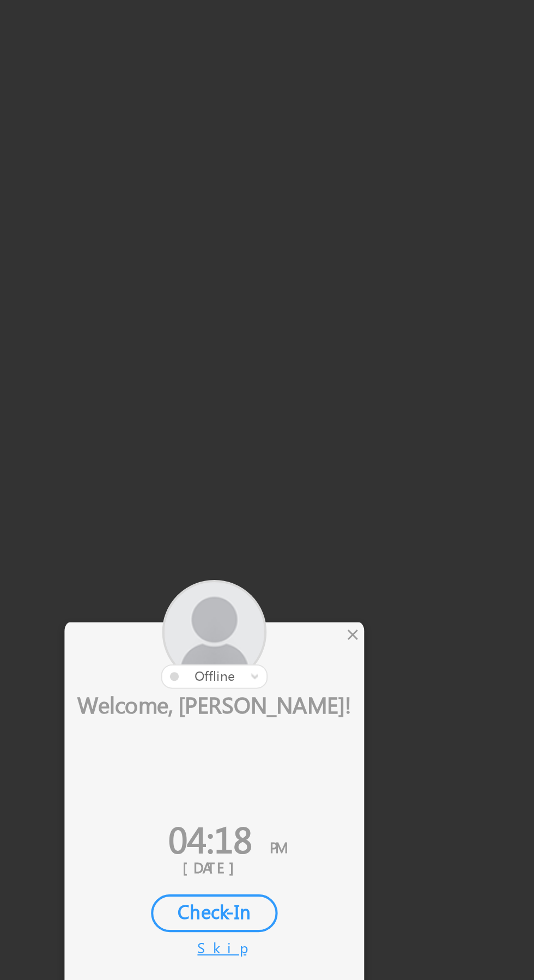
click at [311, 409] on div "×" at bounding box center [314, 409] width 11 height 12
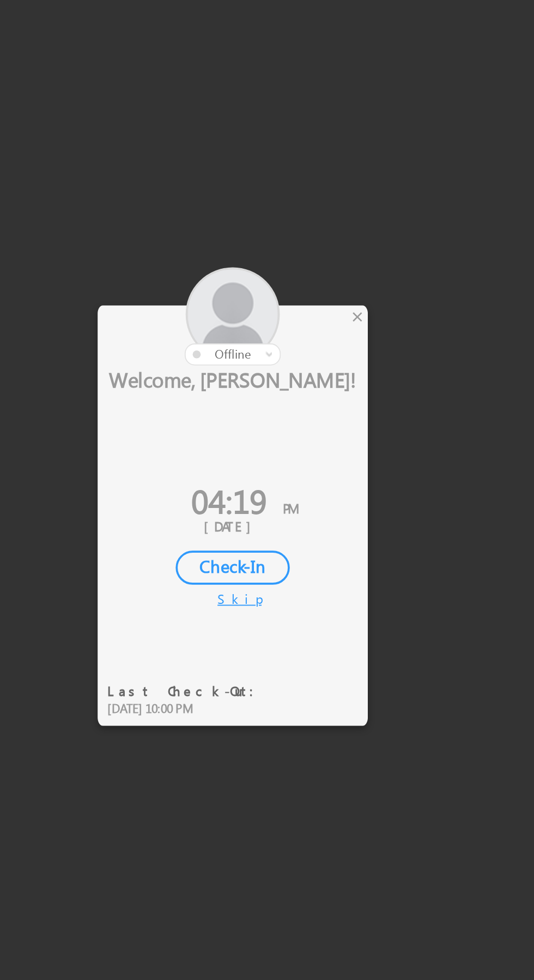
click at [317, 412] on div "×" at bounding box center [314, 409] width 11 height 12
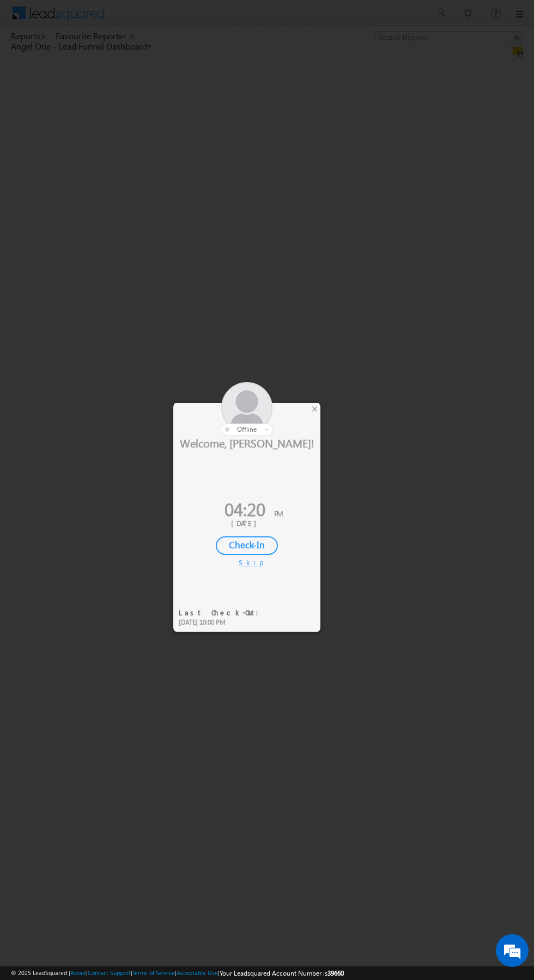
click at [308, 413] on div at bounding box center [246, 408] width 147 height 53
click at [312, 416] on div at bounding box center [246, 408] width 147 height 53
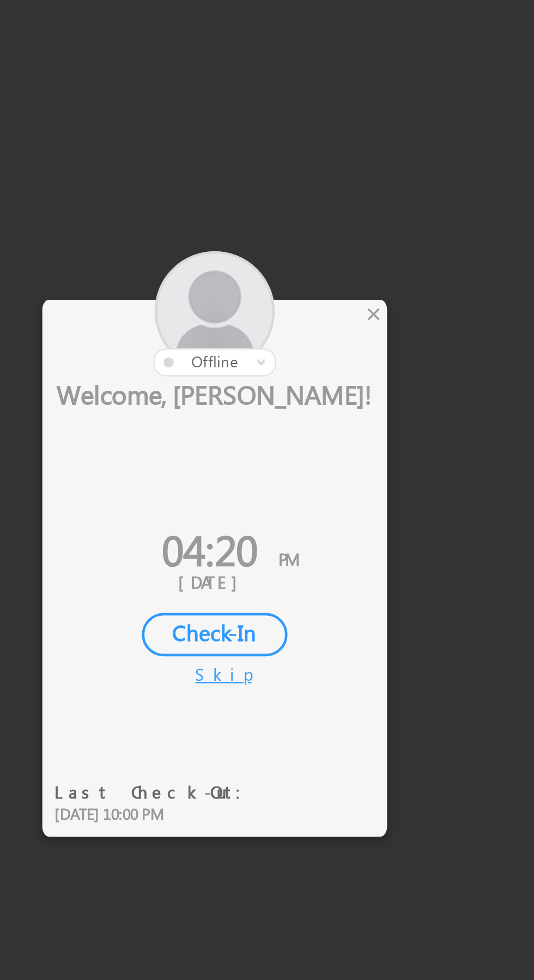
click at [317, 410] on div "×" at bounding box center [314, 409] width 11 height 12
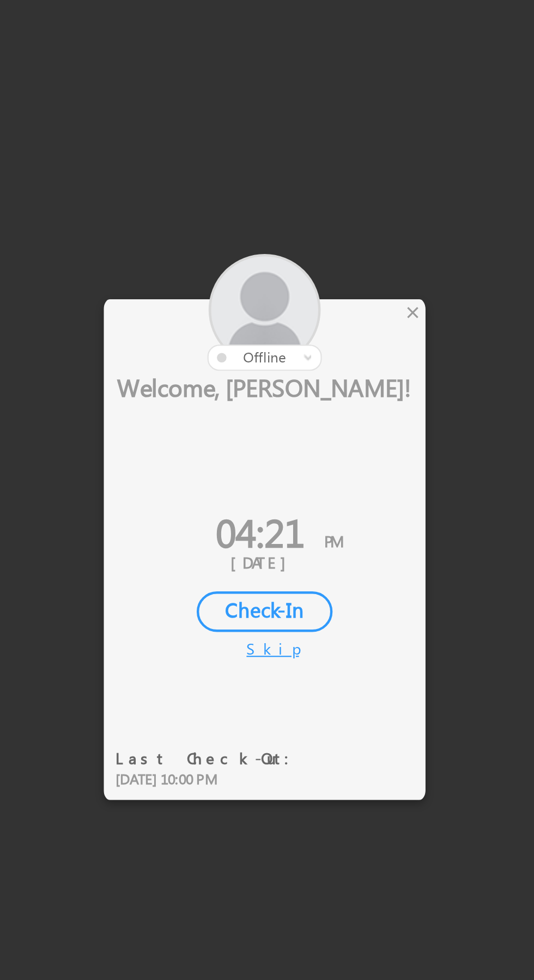
click at [319, 409] on div at bounding box center [246, 408] width 147 height 53
click at [311, 409] on div "×" at bounding box center [314, 409] width 11 height 12
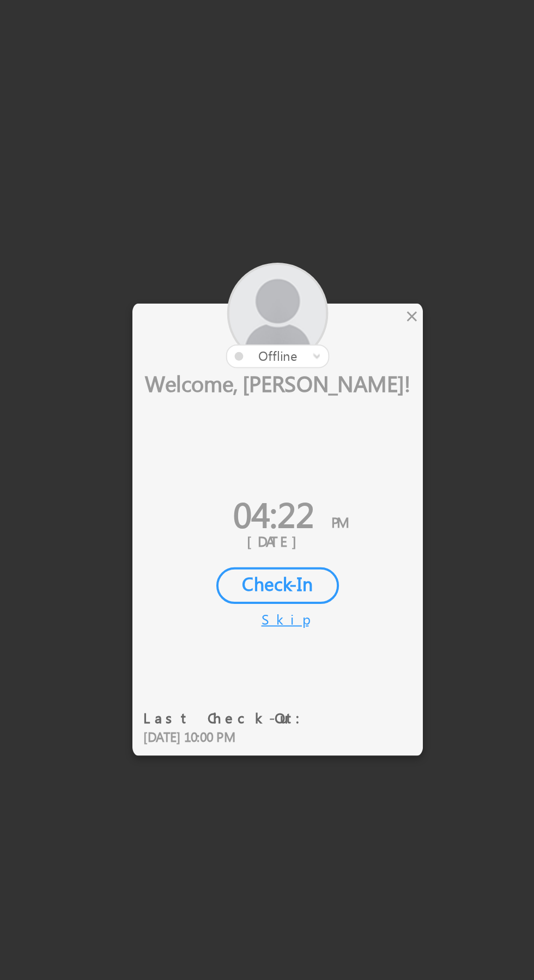
click at [320, 406] on div at bounding box center [246, 408] width 147 height 53
click at [315, 410] on div "×" at bounding box center [314, 409] width 11 height 12
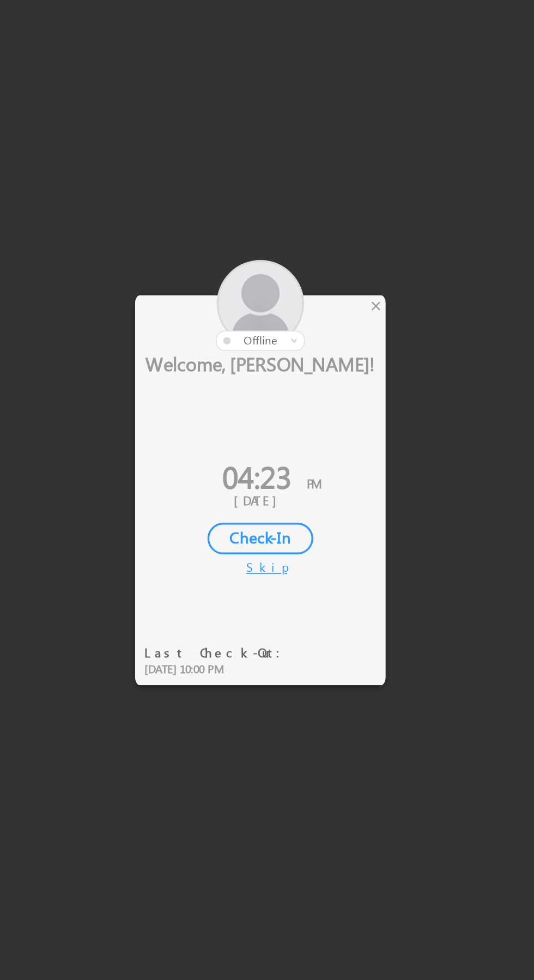
click at [317, 412] on div "×" at bounding box center [314, 409] width 11 height 12
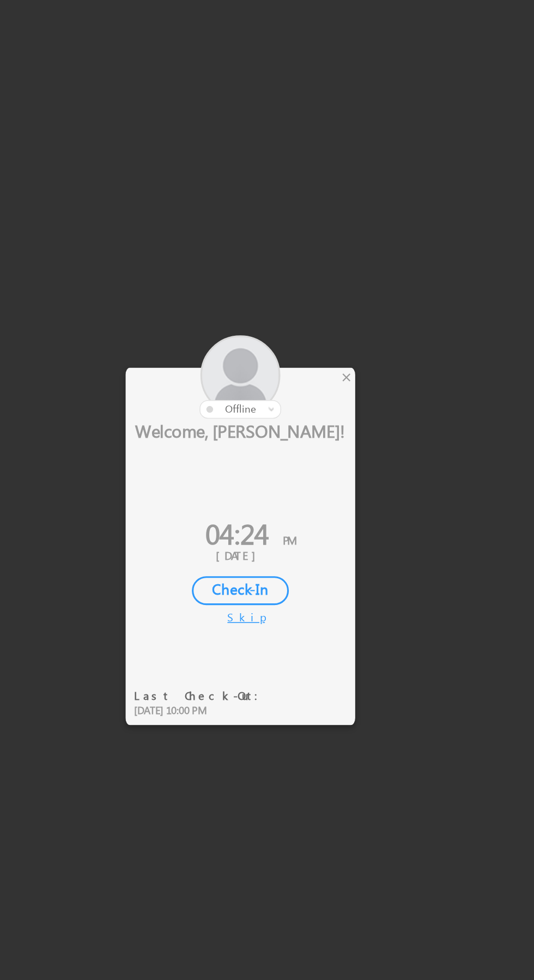
click at [314, 413] on div "×" at bounding box center [314, 409] width 11 height 12
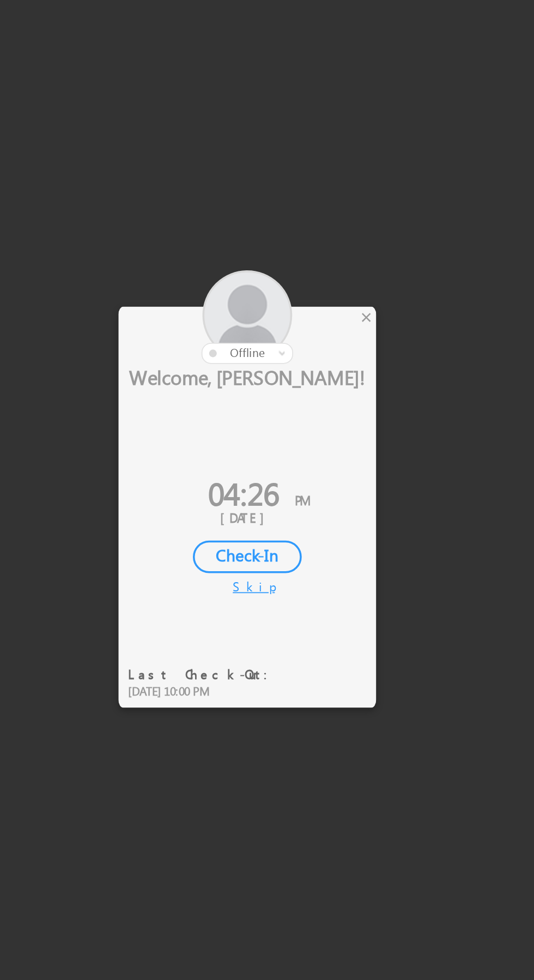
click at [311, 412] on div "×" at bounding box center [314, 409] width 11 height 12
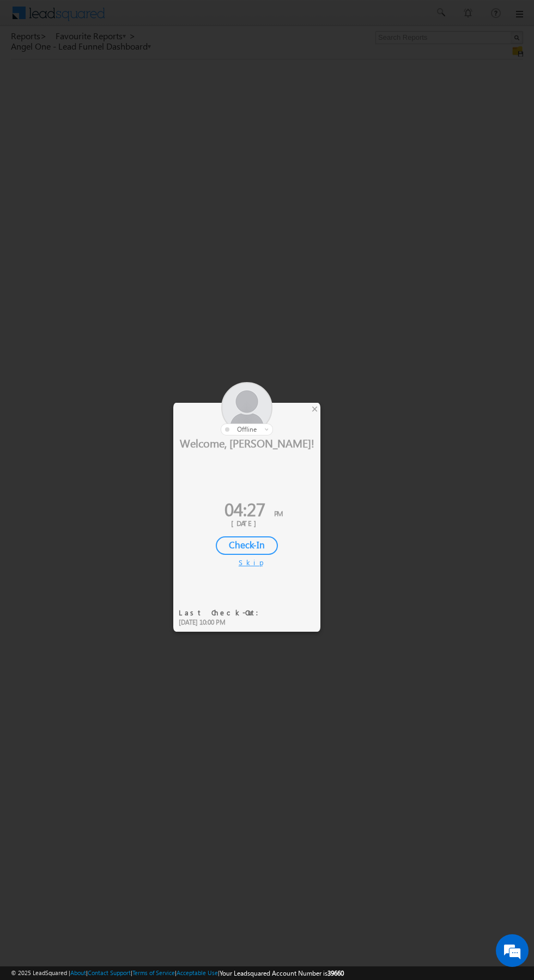
click at [315, 410] on div "×" at bounding box center [314, 409] width 11 height 12
click at [324, 410] on div at bounding box center [267, 490] width 534 height 980
click at [322, 400] on div at bounding box center [267, 490] width 534 height 980
click at [316, 415] on div "×" at bounding box center [314, 409] width 11 height 12
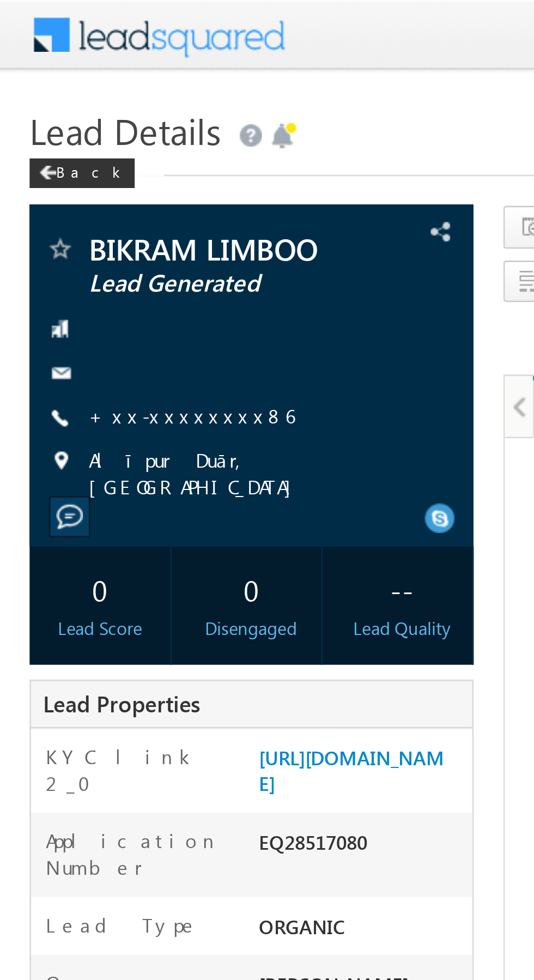
click at [58, 155] on link "+xx-xxxxxxxx86" at bounding box center [71, 152] width 76 height 9
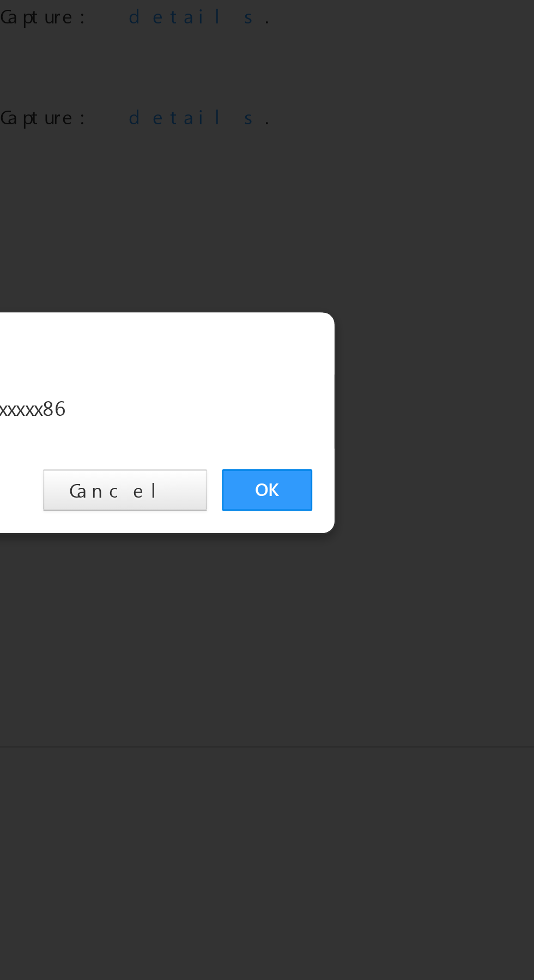
click at [400, 503] on link "OK" at bounding box center [400, 507] width 33 height 15
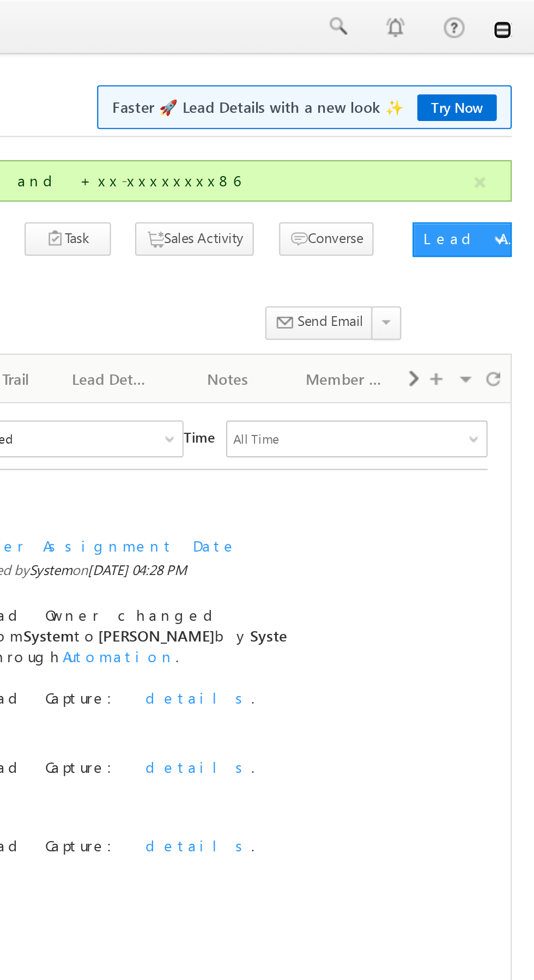
click at [518, 14] on link at bounding box center [519, 14] width 9 height 9
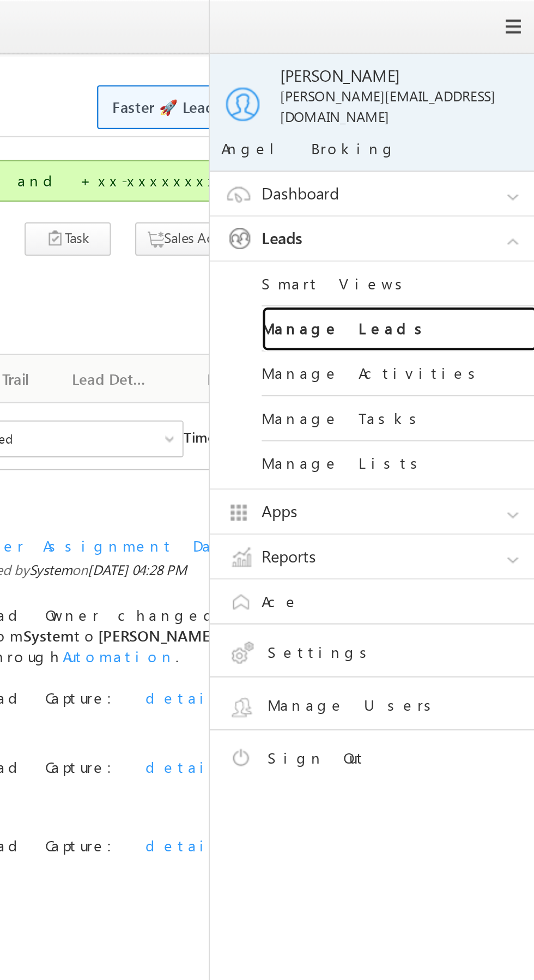
click at [475, 148] on link "Manage Leads" at bounding box center [470, 155] width 131 height 21
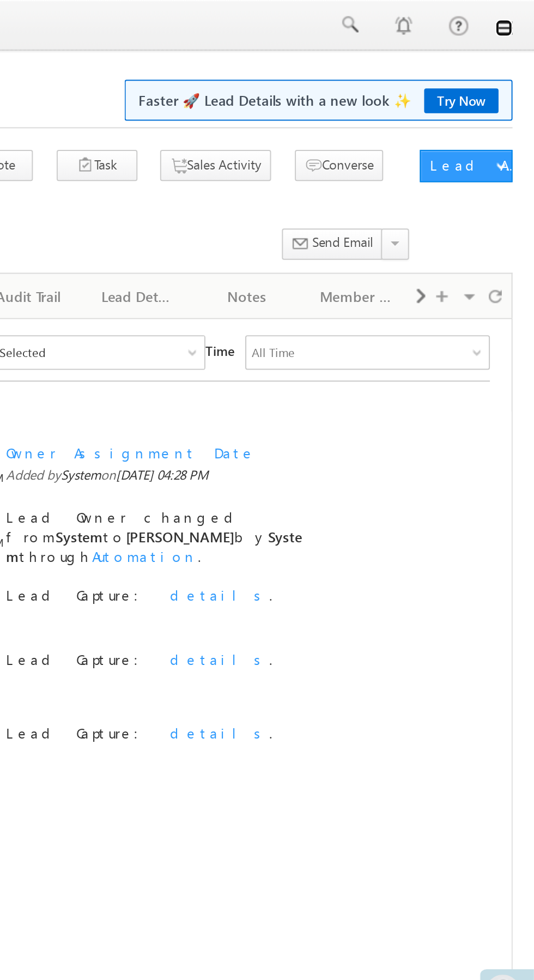
click at [520, 16] on link at bounding box center [519, 14] width 9 height 9
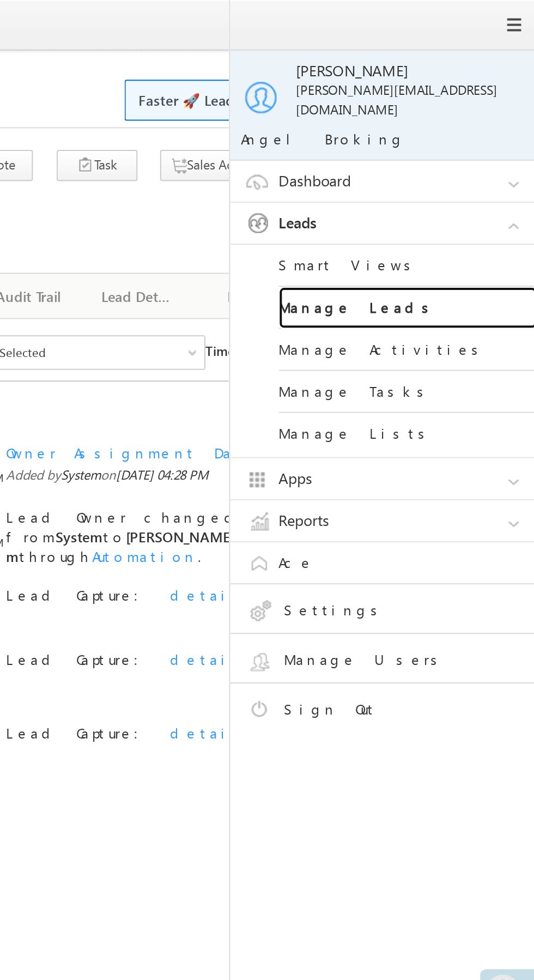
click at [485, 149] on link "Manage Leads" at bounding box center [470, 155] width 131 height 21
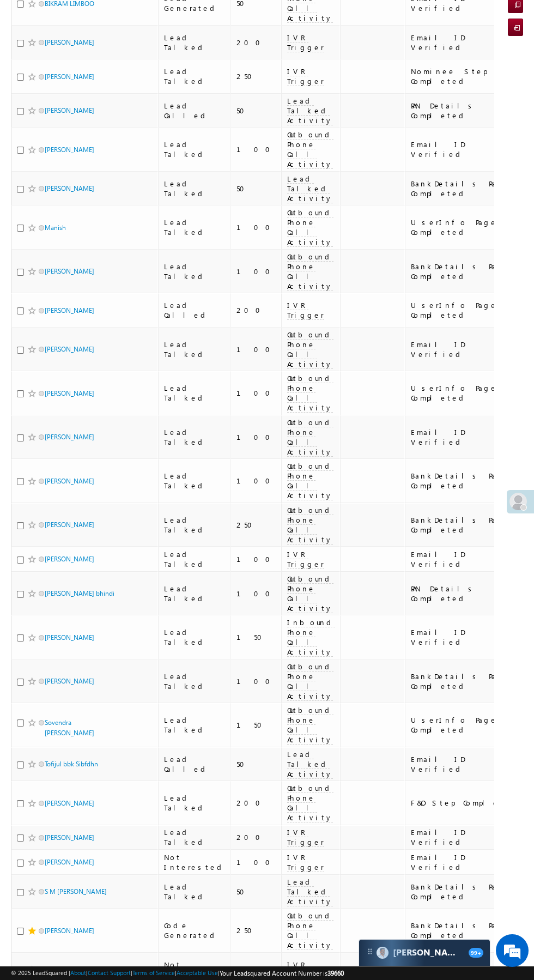
scroll to position [166, 0]
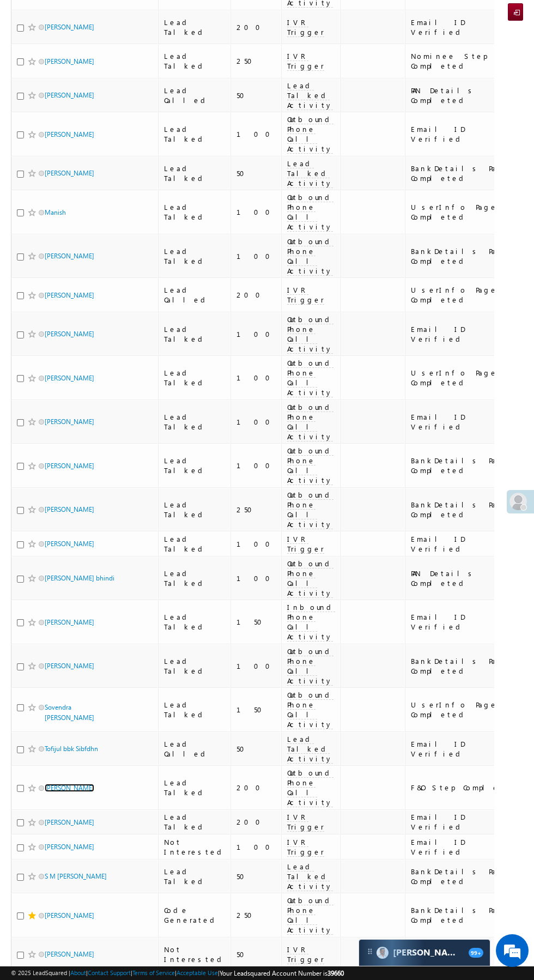
click at [80, 784] on link "Lokendra Sikarwar" at bounding box center [70, 788] width 50 height 8
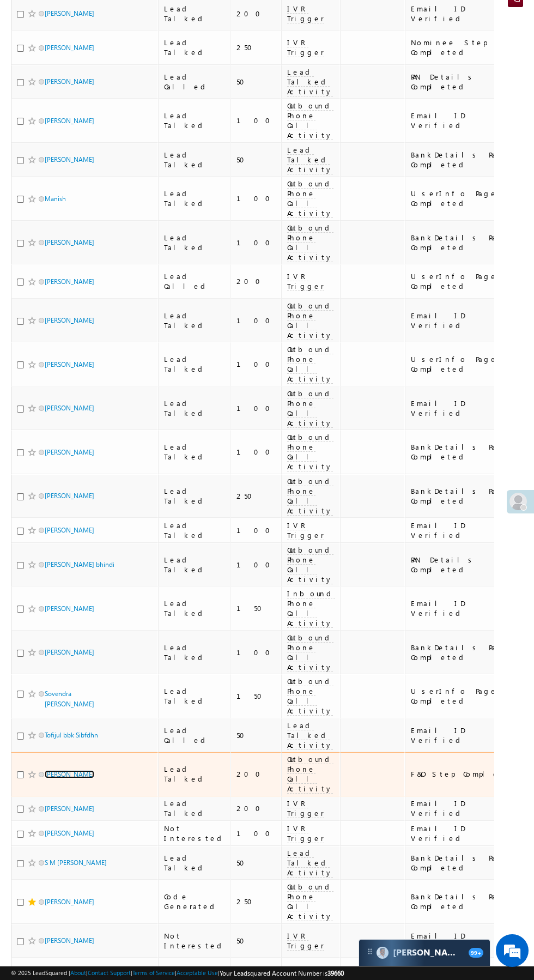
scroll to position [249, 0]
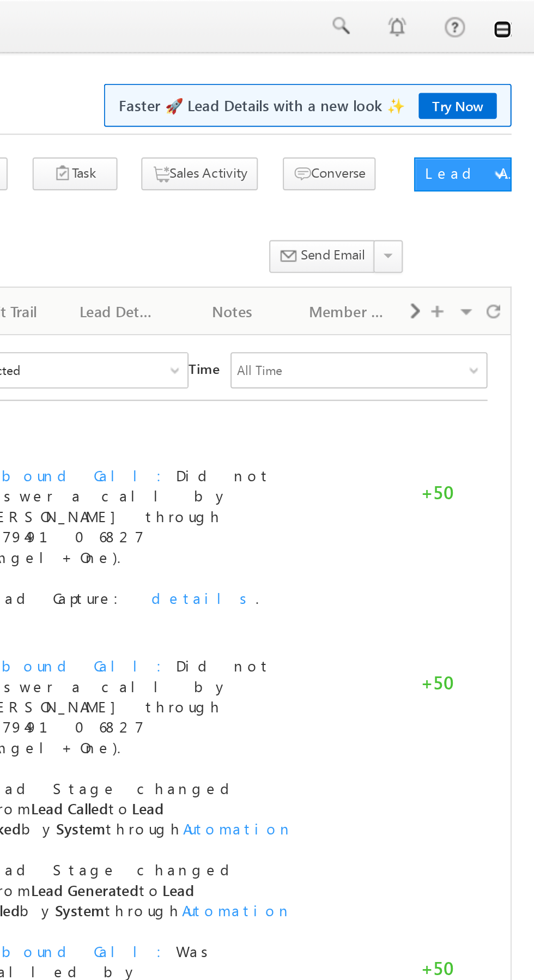
click at [519, 15] on link at bounding box center [519, 14] width 9 height 9
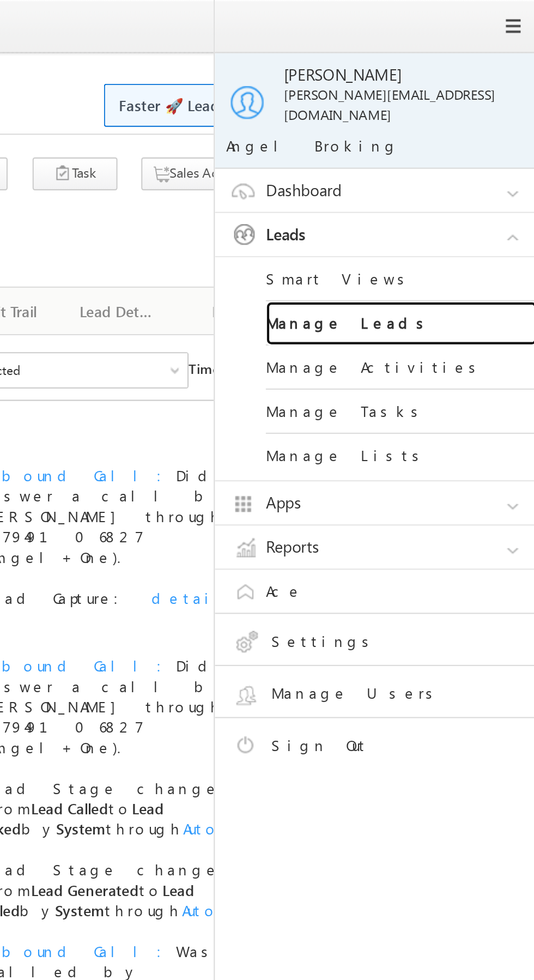
click at [478, 146] on link "Manage Leads" at bounding box center [470, 155] width 131 height 21
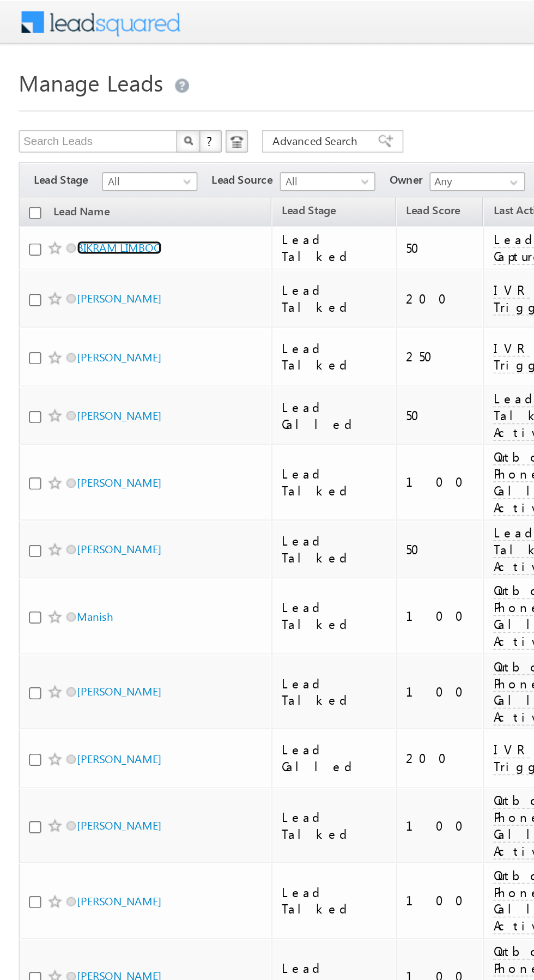
click at [84, 144] on link "BIKRAM LIMBOO" at bounding box center [70, 144] width 50 height 8
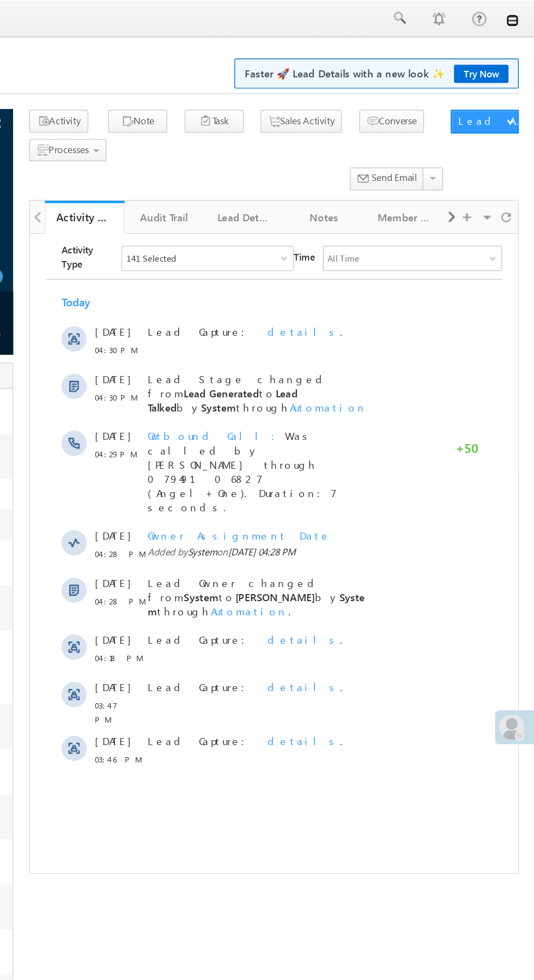
click at [519, 14] on link at bounding box center [519, 14] width 9 height 9
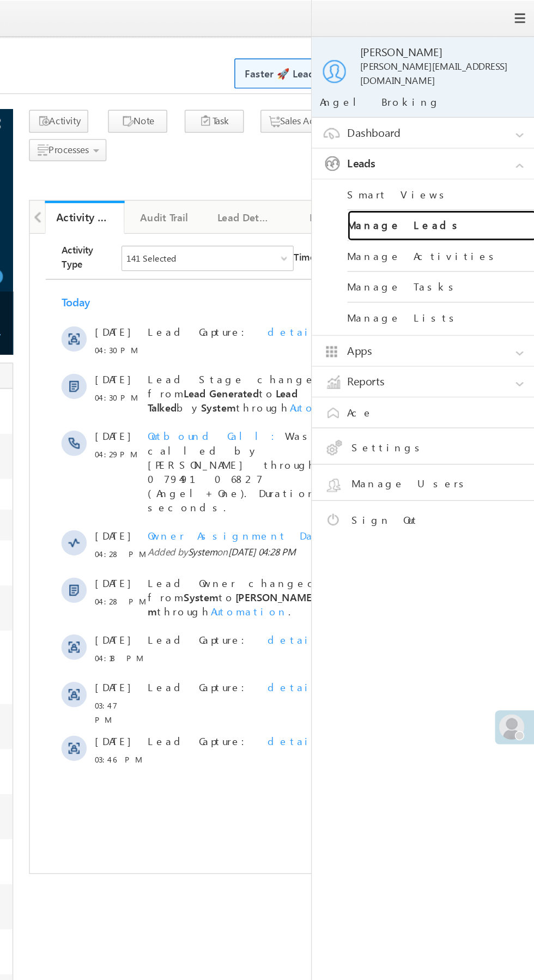
click at [480, 149] on link "Manage Leads" at bounding box center [470, 155] width 131 height 21
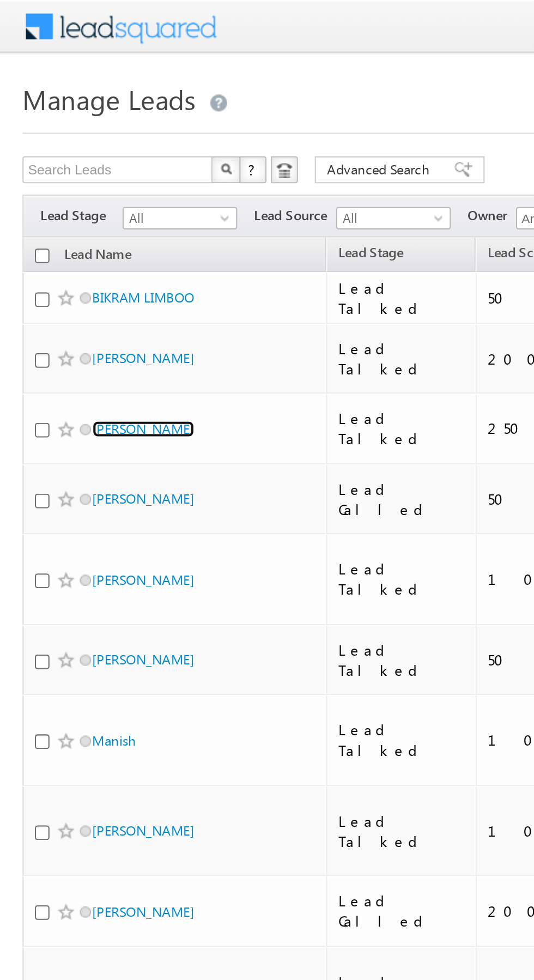
click at [88, 204] on link "POOJA SANJAY KAMBLE" at bounding box center [70, 208] width 50 height 8
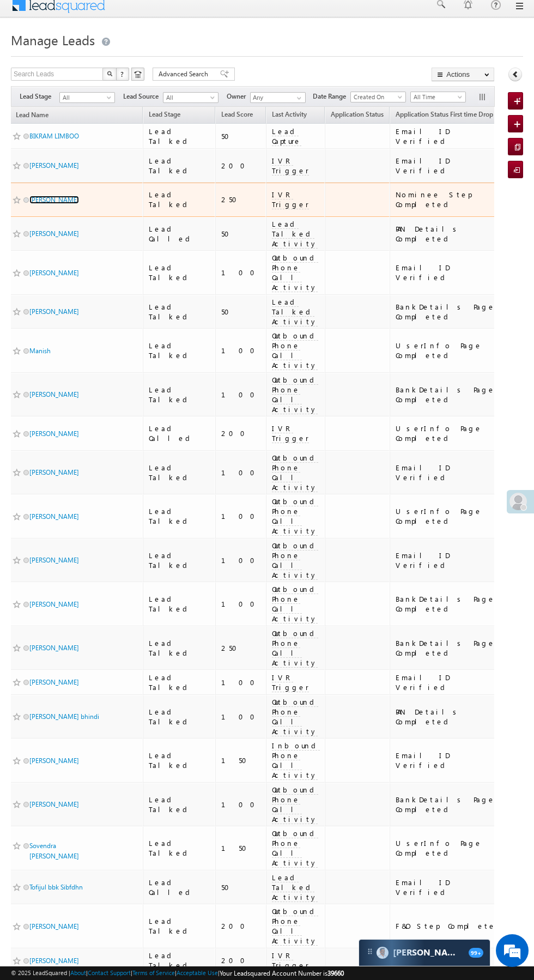
scroll to position [15, 0]
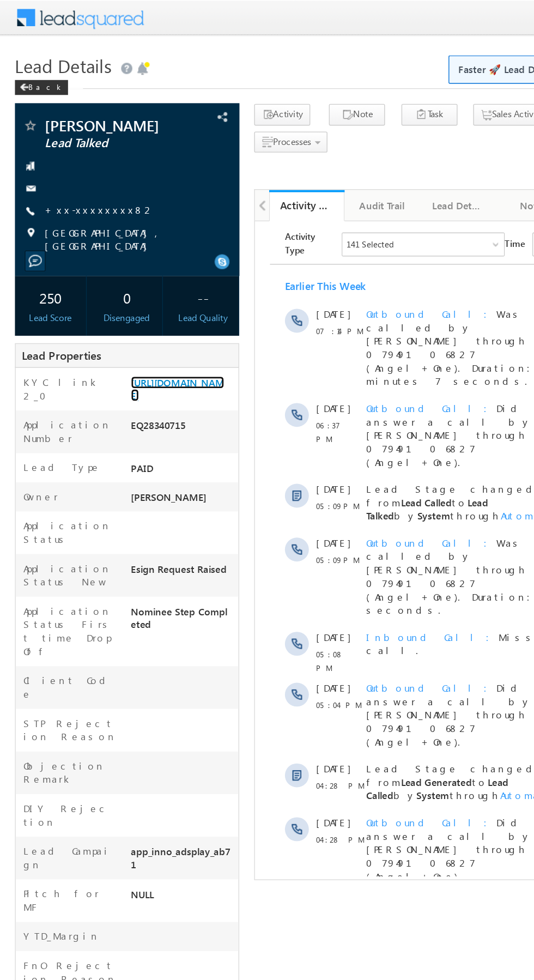
click at [129, 293] on link "[URL][DOMAIN_NAME]" at bounding box center [129, 283] width 68 height 19
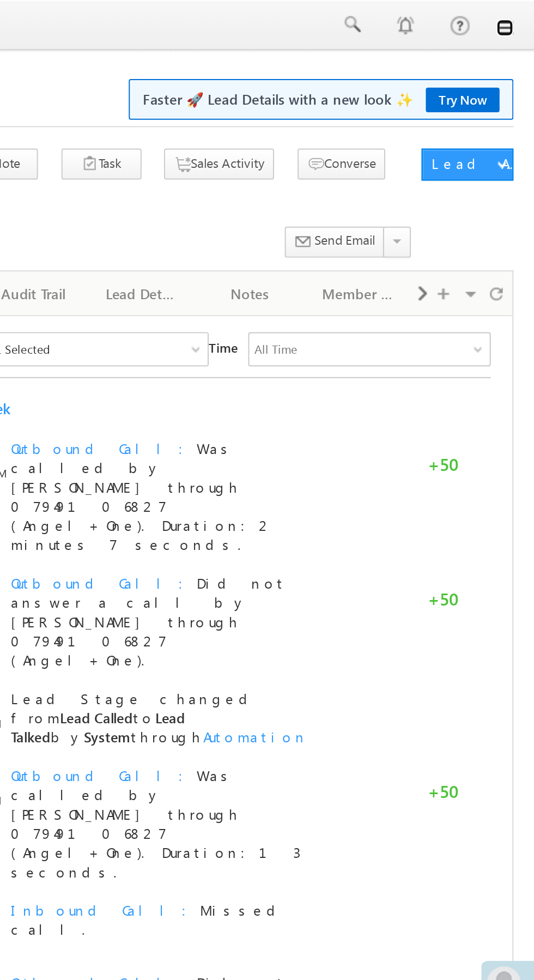
click at [519, 14] on link at bounding box center [519, 14] width 9 height 9
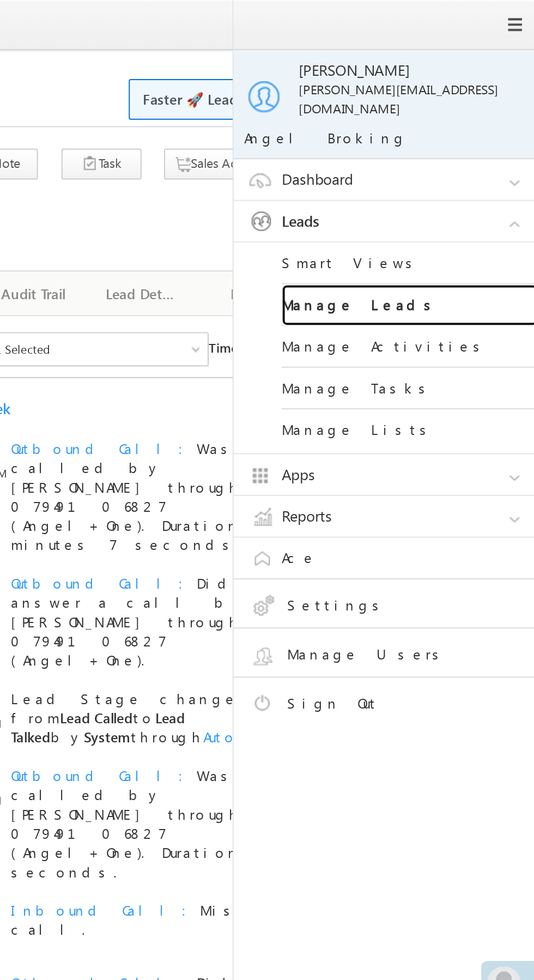
click at [479, 149] on link "Manage Leads" at bounding box center [470, 155] width 131 height 21
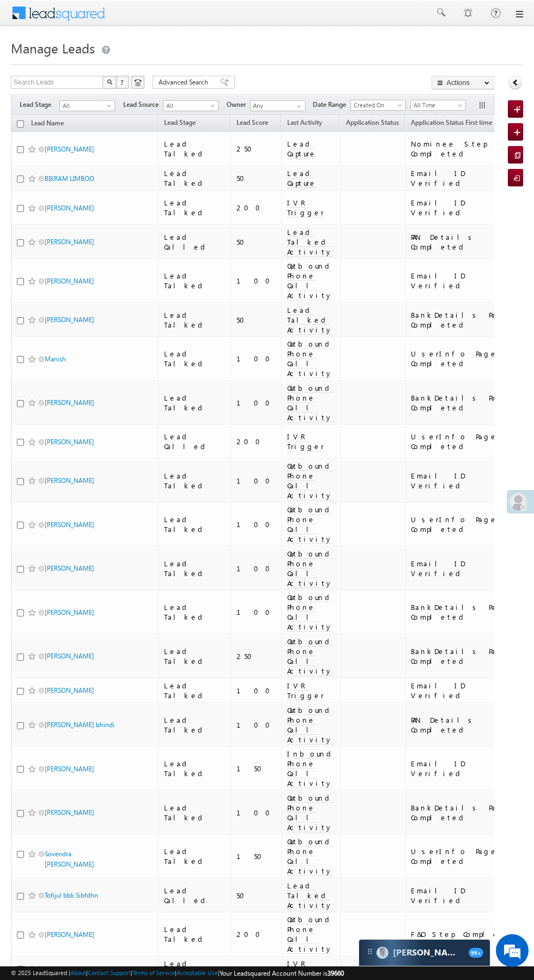
click at [287, 150] on span "Lead Capture" at bounding box center [301, 149] width 29 height 20
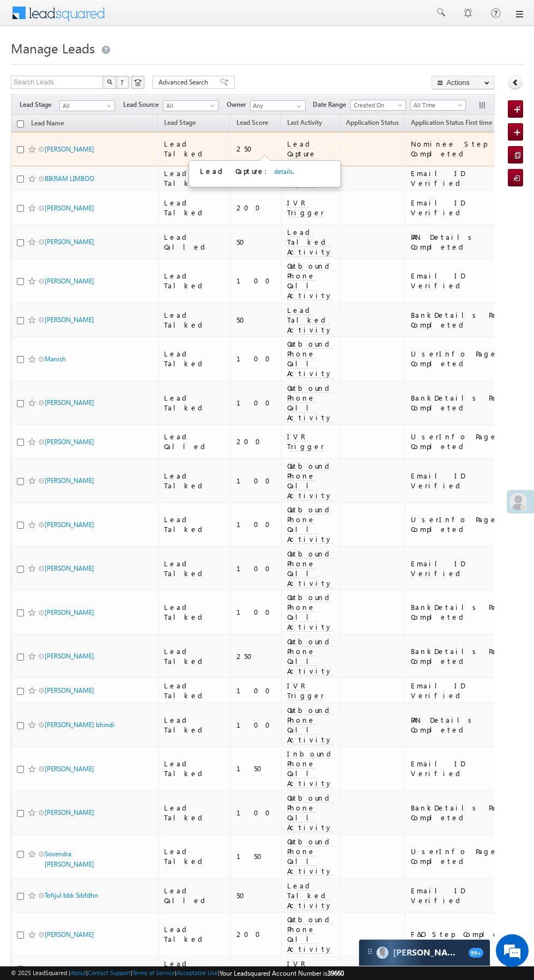
click at [274, 174] on link "details" at bounding box center [283, 171] width 19 height 8
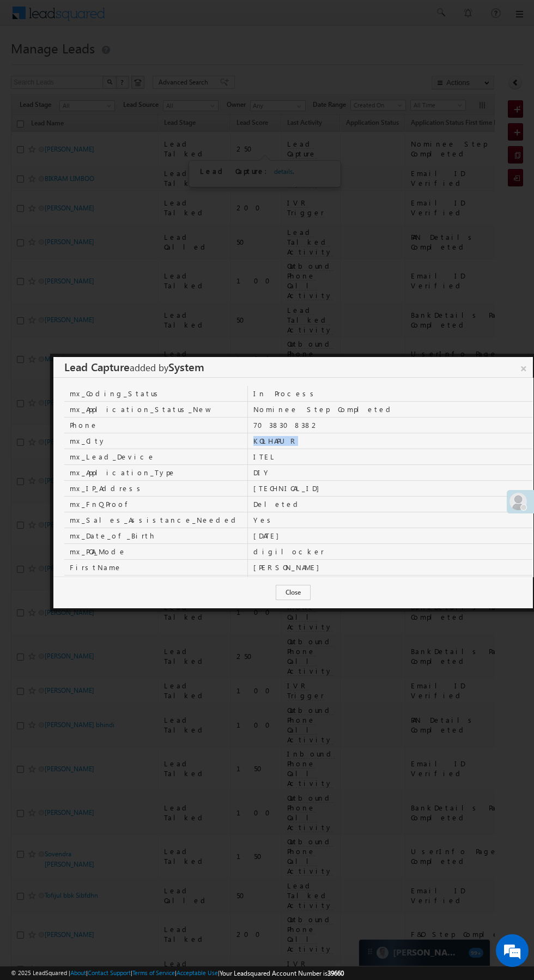
scroll to position [6, 0]
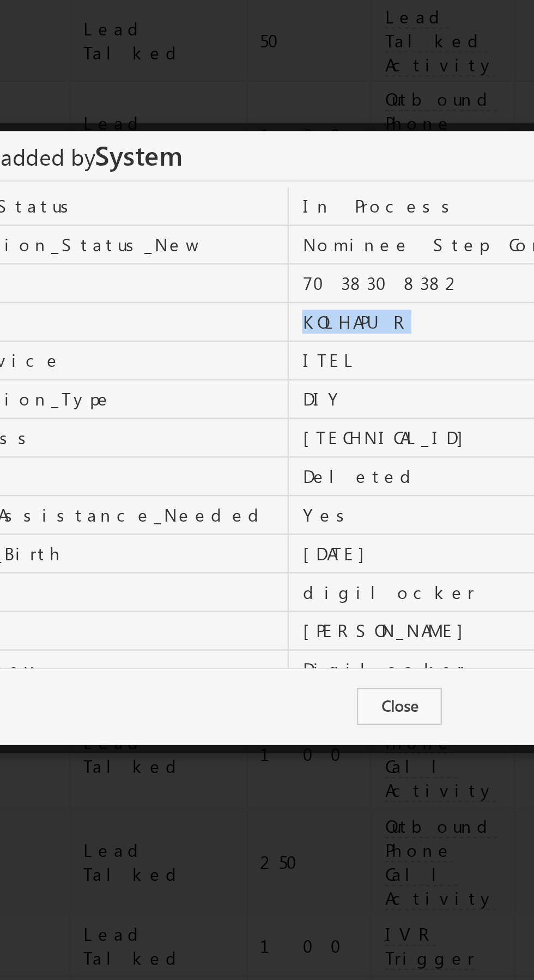
click at [291, 438] on td "KOLHAPUR" at bounding box center [390, 435] width 285 height 16
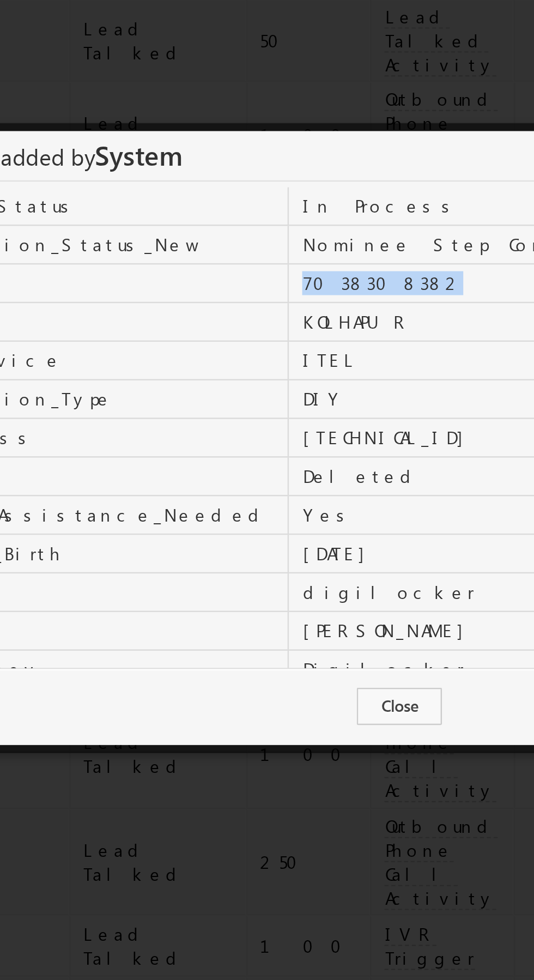
copy td "7038308382"
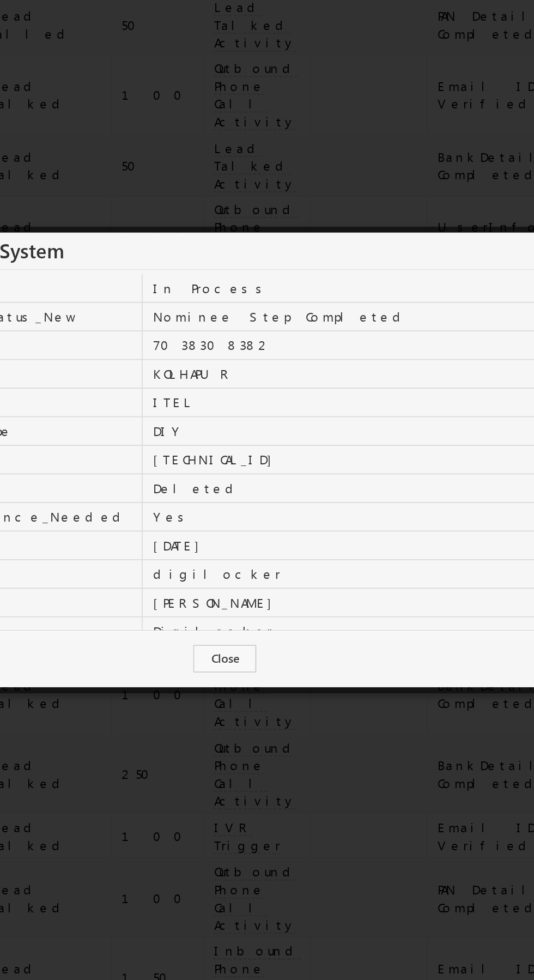
scroll to position [0, 0]
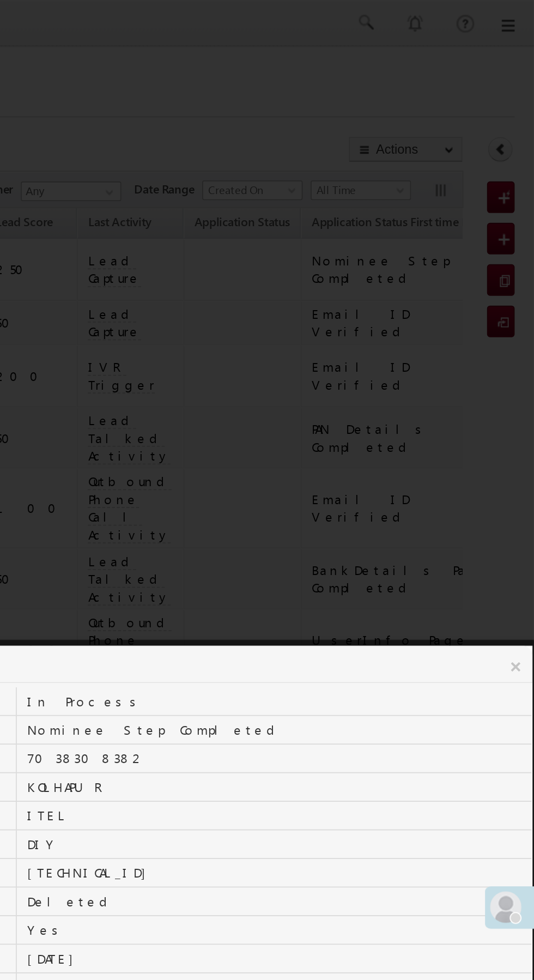
click at [521, 365] on link "×" at bounding box center [524, 366] width 19 height 19
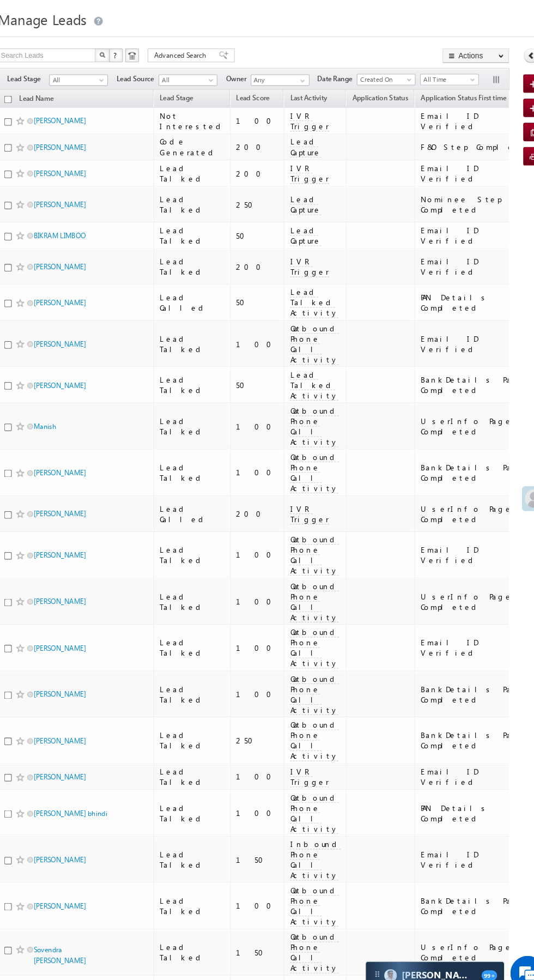
scroll to position [0, 2]
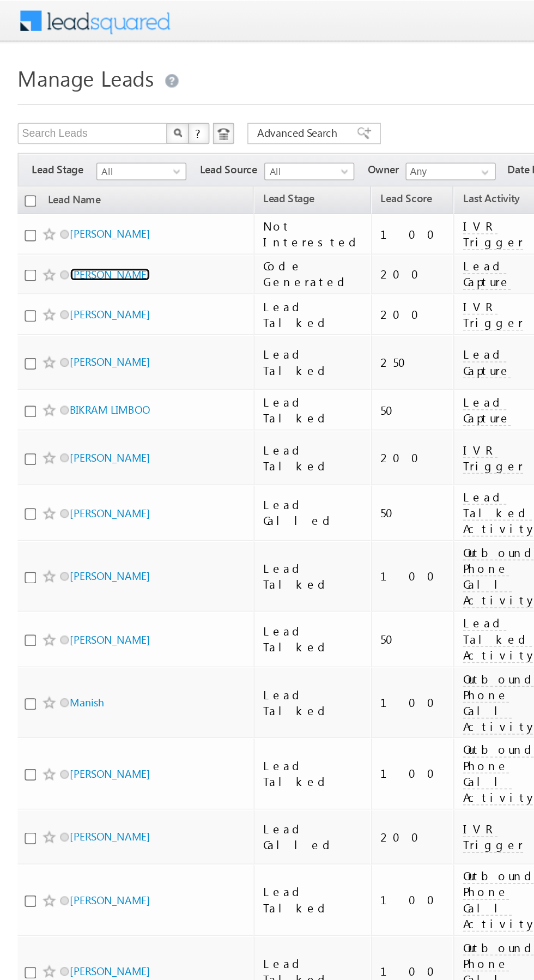
click at [86, 172] on link "[PERSON_NAME]" at bounding box center [68, 169] width 50 height 8
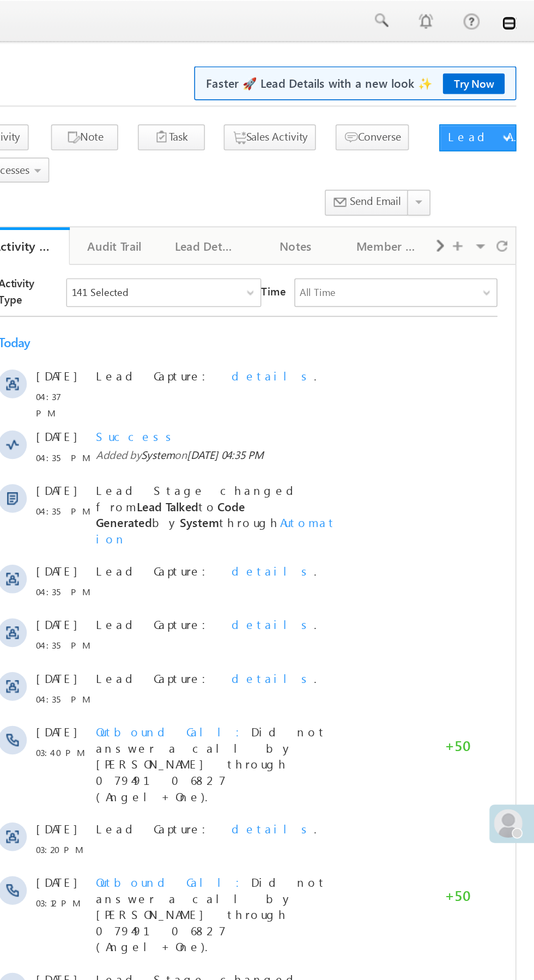
click at [521, 15] on link at bounding box center [519, 14] width 9 height 9
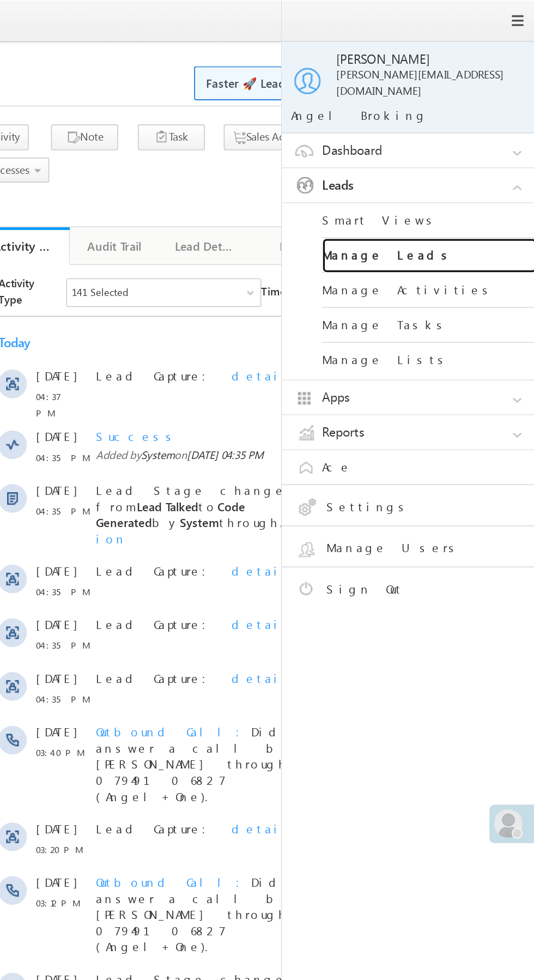
click at [478, 150] on link "Manage Leads" at bounding box center [470, 155] width 131 height 21
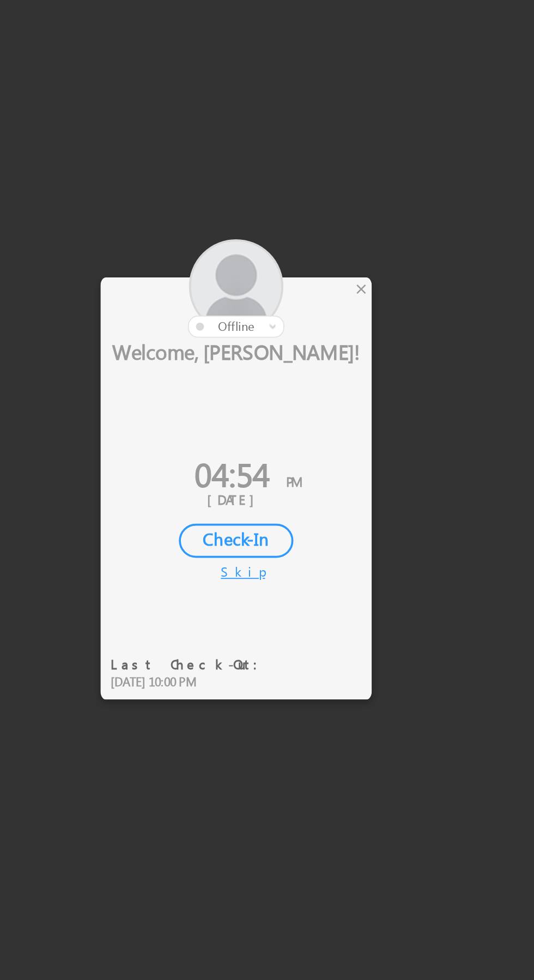
click at [319, 409] on div at bounding box center [246, 408] width 147 height 53
click at [318, 416] on div at bounding box center [246, 408] width 147 height 53
click at [314, 408] on div "×" at bounding box center [314, 409] width 11 height 12
